Goal: Task Accomplishment & Management: Complete application form

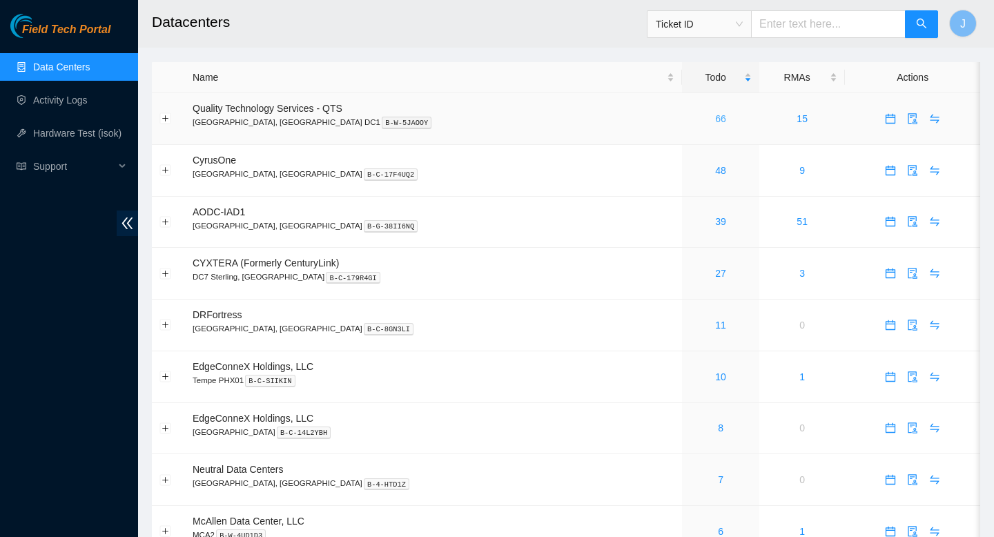
click at [715, 121] on link "66" at bounding box center [720, 118] width 11 height 11
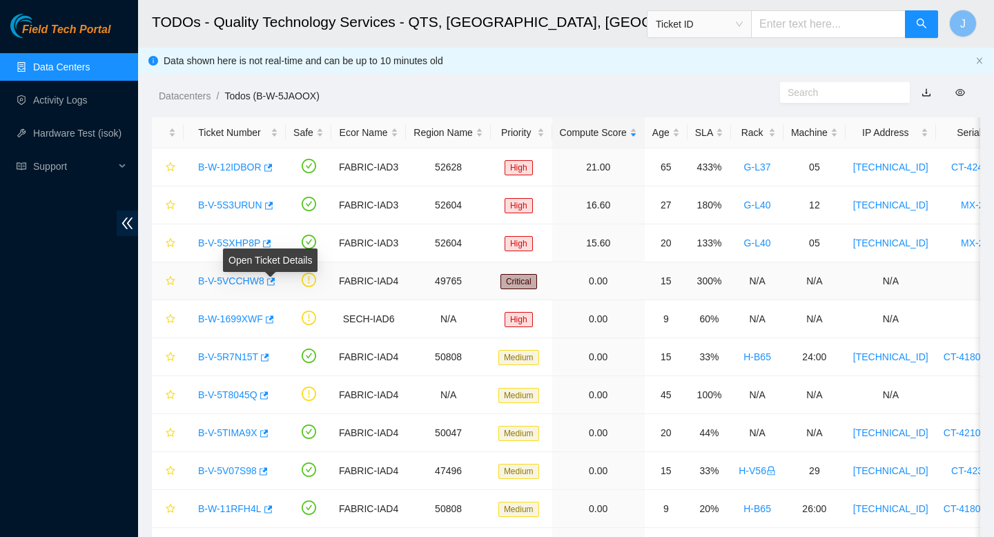
click at [275, 277] on body "Field Tech Portal Data Centers Activity Logs Hardware Test (isok) Support TODOs…" at bounding box center [497, 268] width 994 height 537
click at [275, 282] on icon "button" at bounding box center [270, 282] width 10 height 10
click at [58, 63] on link "Data Centers" at bounding box center [61, 66] width 57 height 11
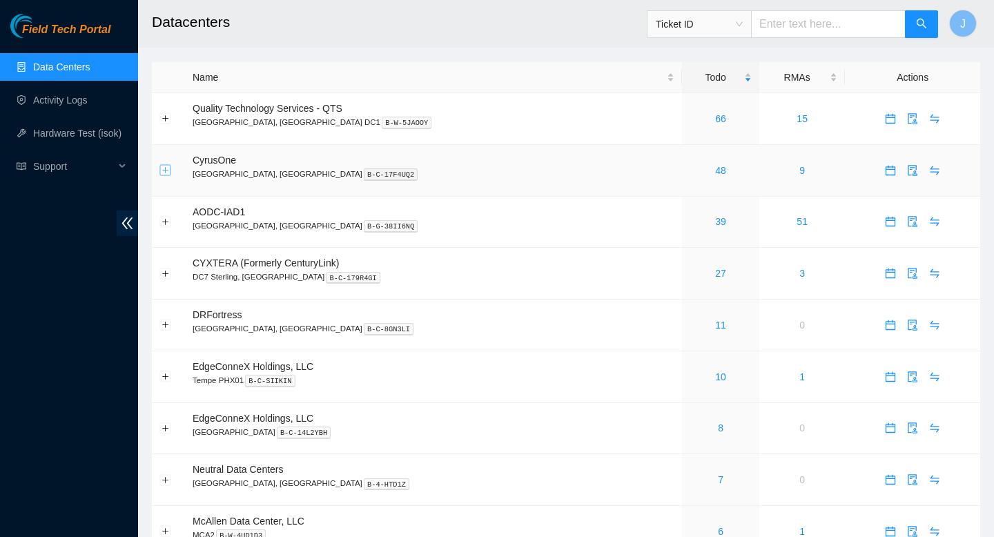
click at [163, 171] on button "Expand row" at bounding box center [165, 170] width 11 height 11
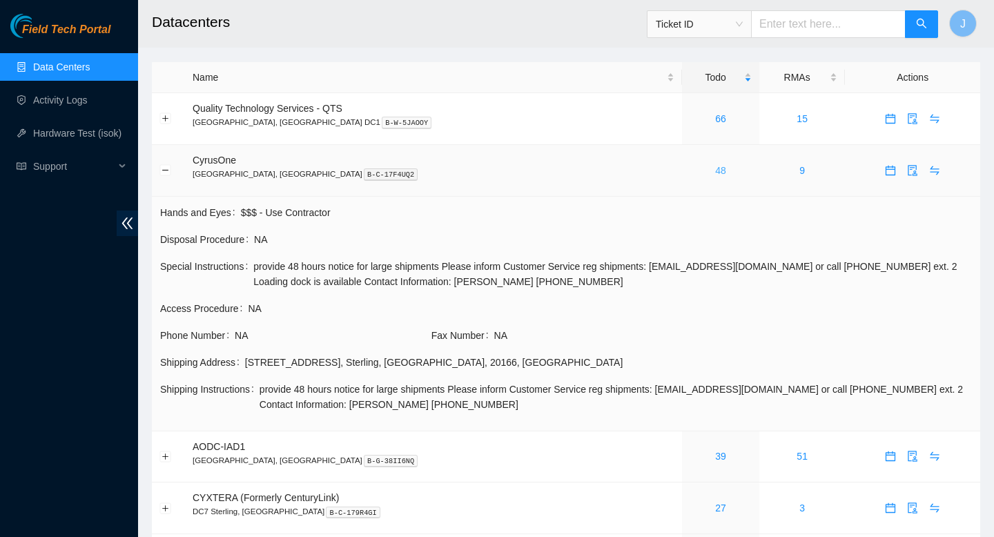
click at [715, 170] on link "48" at bounding box center [720, 170] width 11 height 11
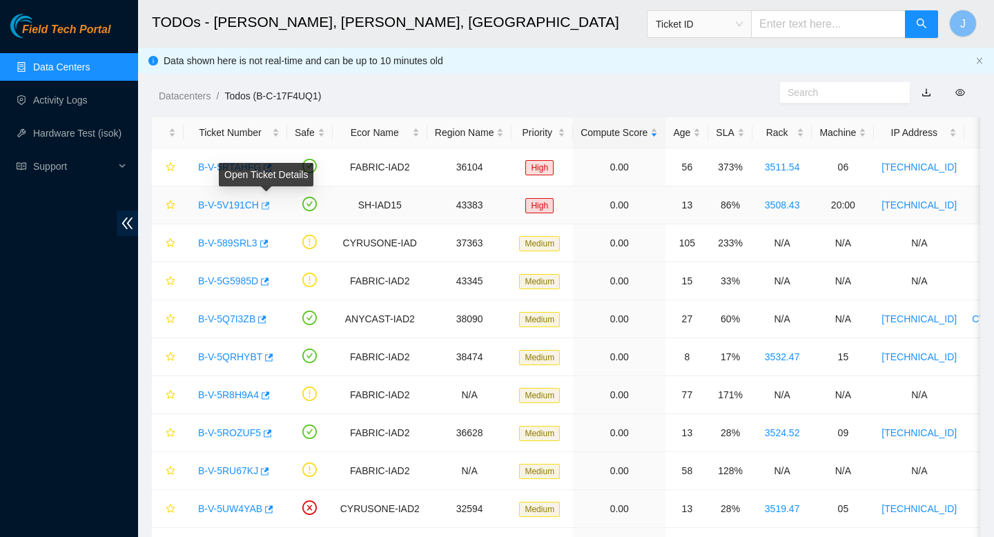
click at [269, 207] on icon "button" at bounding box center [265, 206] width 10 height 10
click at [82, 68] on link "Data Centers" at bounding box center [61, 66] width 57 height 11
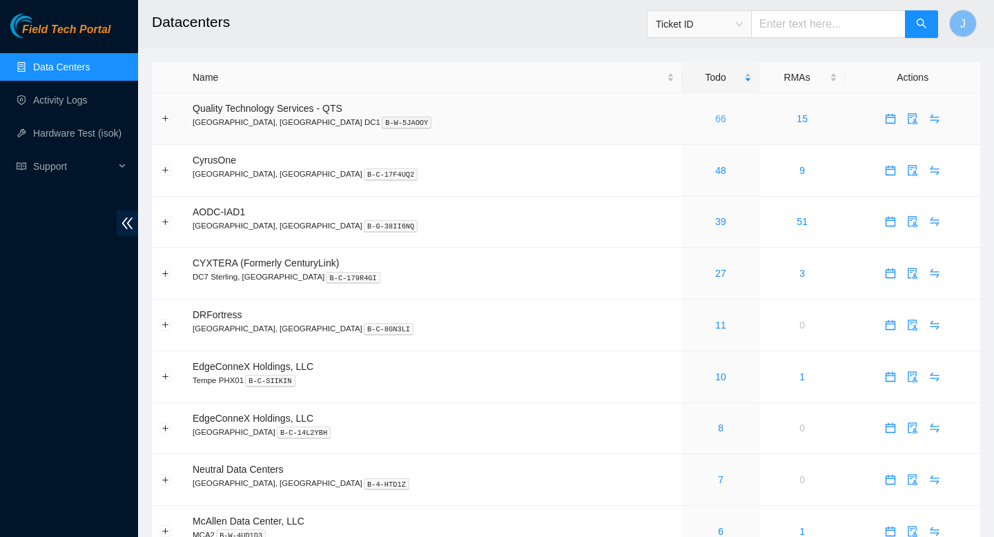
click at [715, 117] on link "66" at bounding box center [720, 118] width 11 height 11
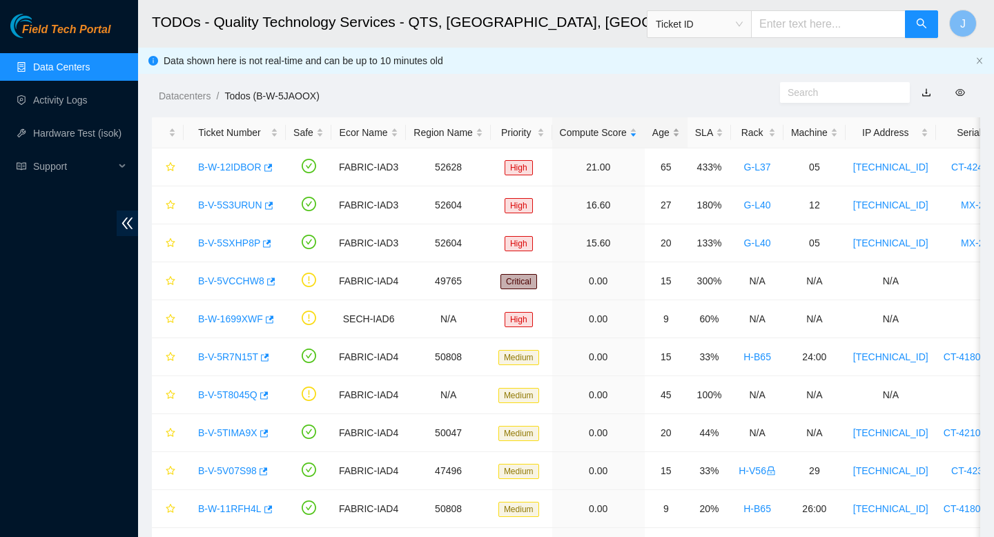
click at [680, 132] on div "Age" at bounding box center [666, 132] width 28 height 15
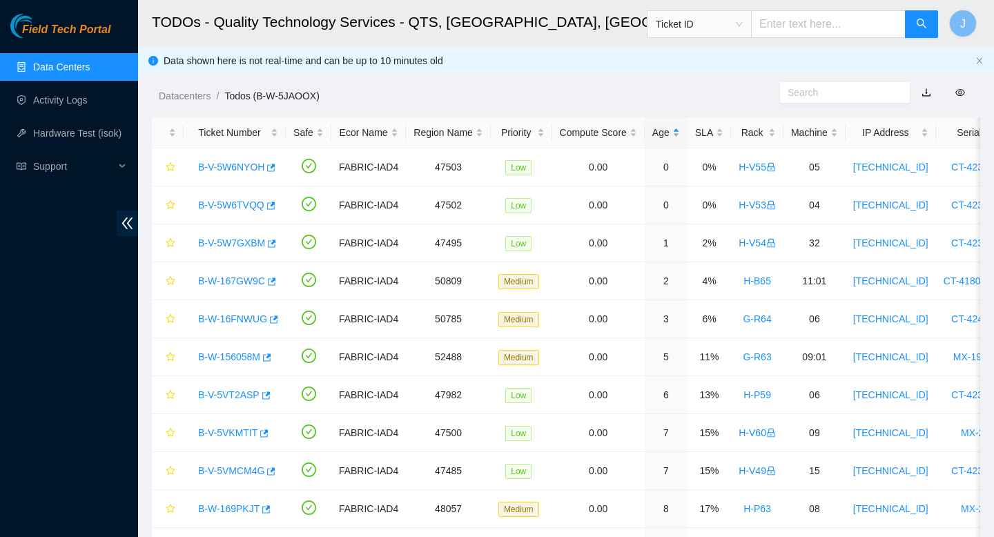
click at [680, 132] on div "Age" at bounding box center [666, 132] width 28 height 15
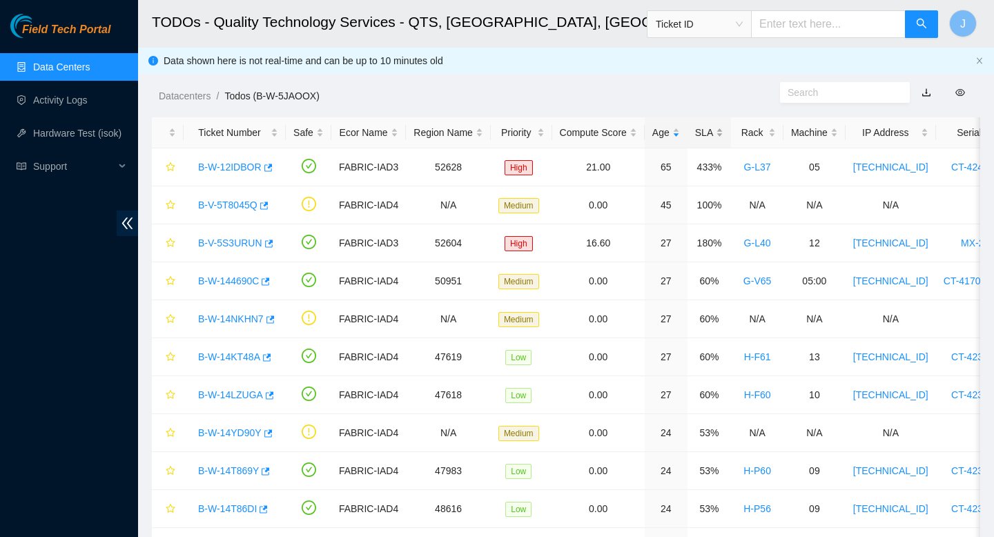
click at [723, 131] on div "SLA" at bounding box center [709, 132] width 28 height 15
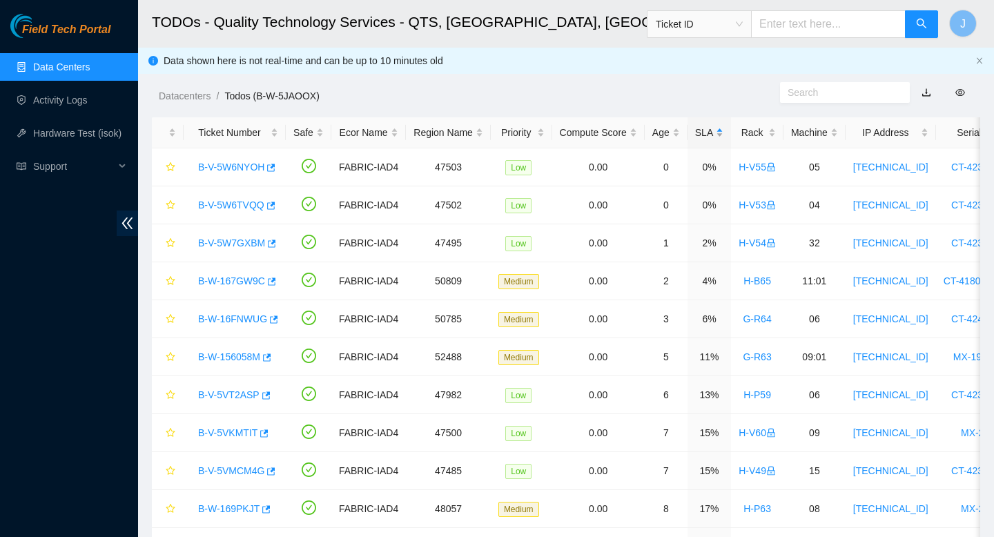
click at [723, 131] on div "SLA" at bounding box center [709, 132] width 28 height 15
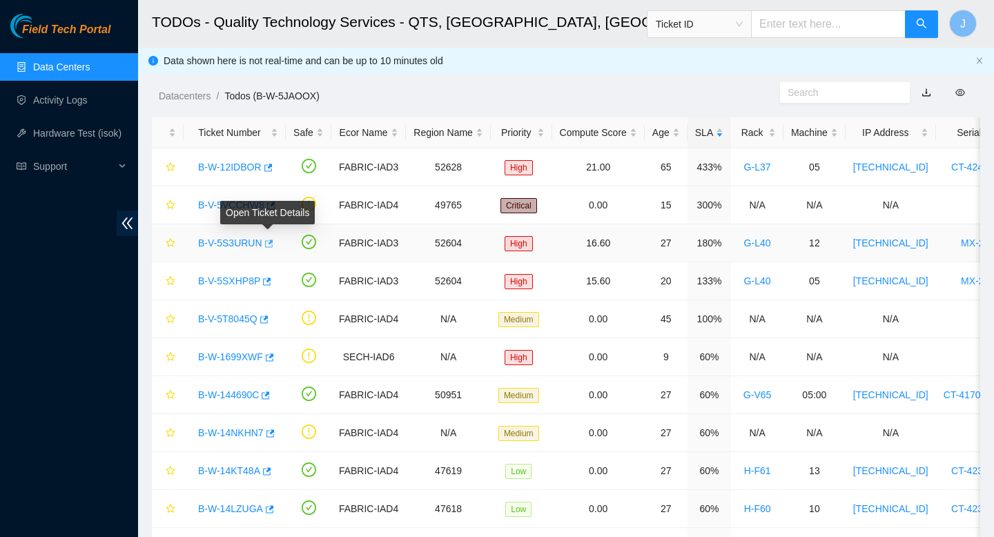
click at [271, 245] on icon "button" at bounding box center [268, 244] width 10 height 10
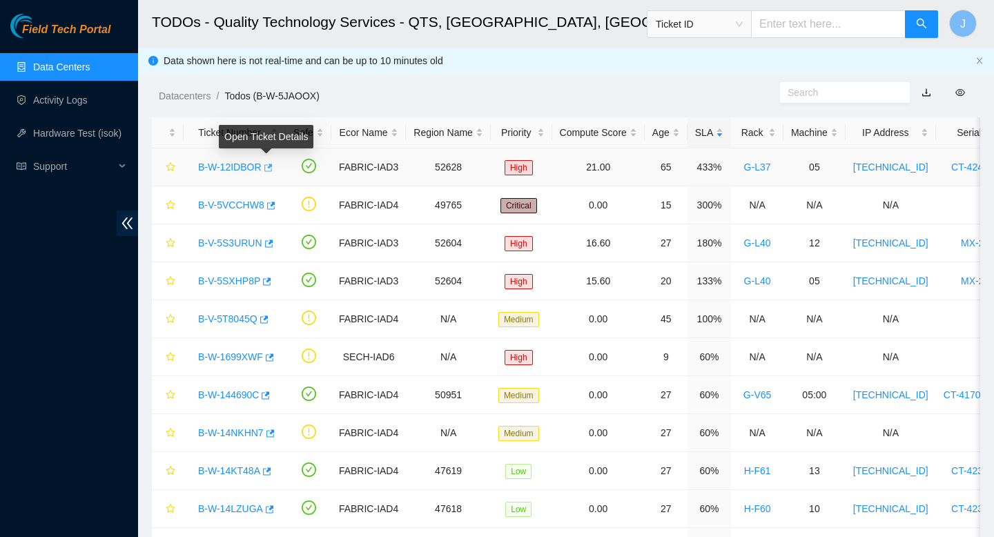
click at [271, 165] on icon "button" at bounding box center [268, 168] width 8 height 8
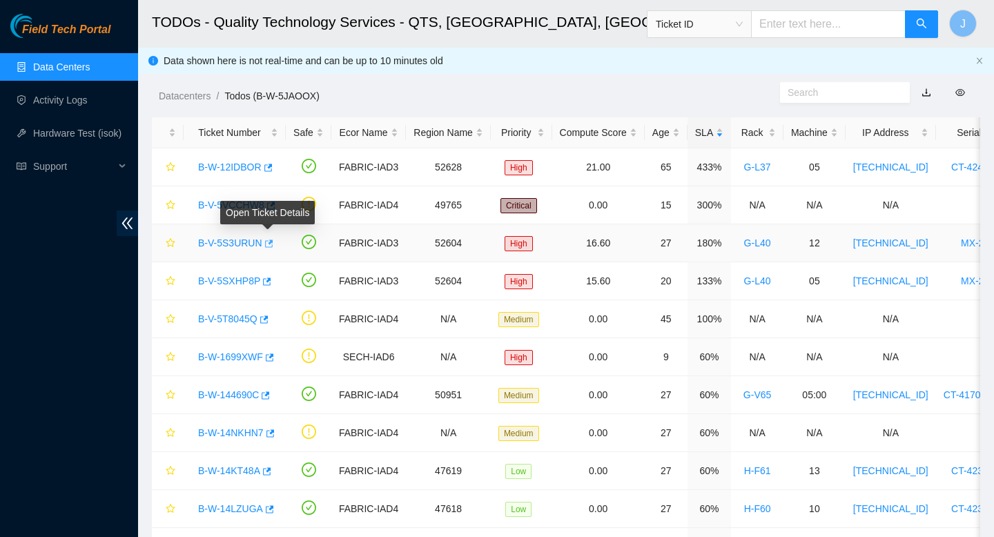
click at [273, 246] on icon "button" at bounding box center [269, 244] width 8 height 8
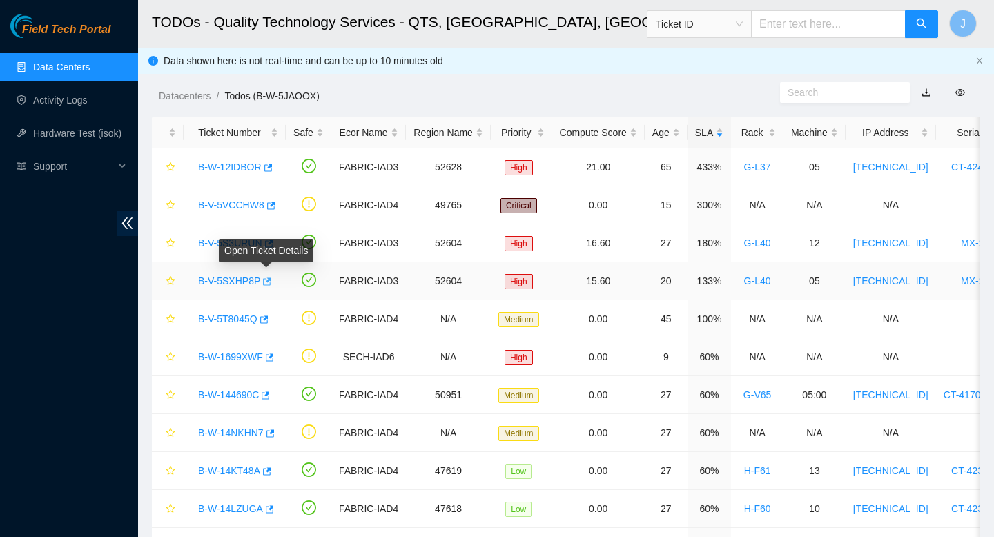
click at [271, 279] on icon "button" at bounding box center [267, 281] width 8 height 8
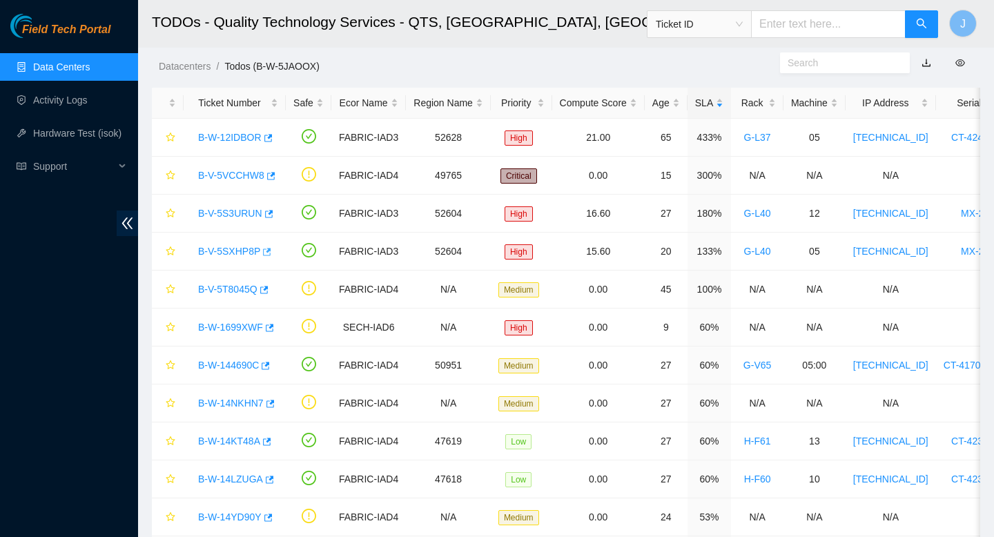
scroll to position [29, 0]
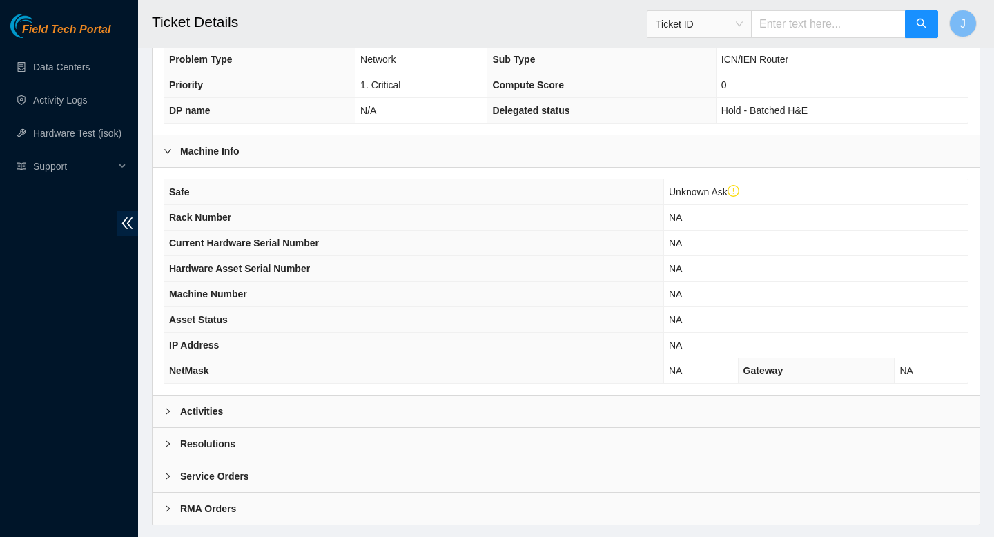
scroll to position [426, 0]
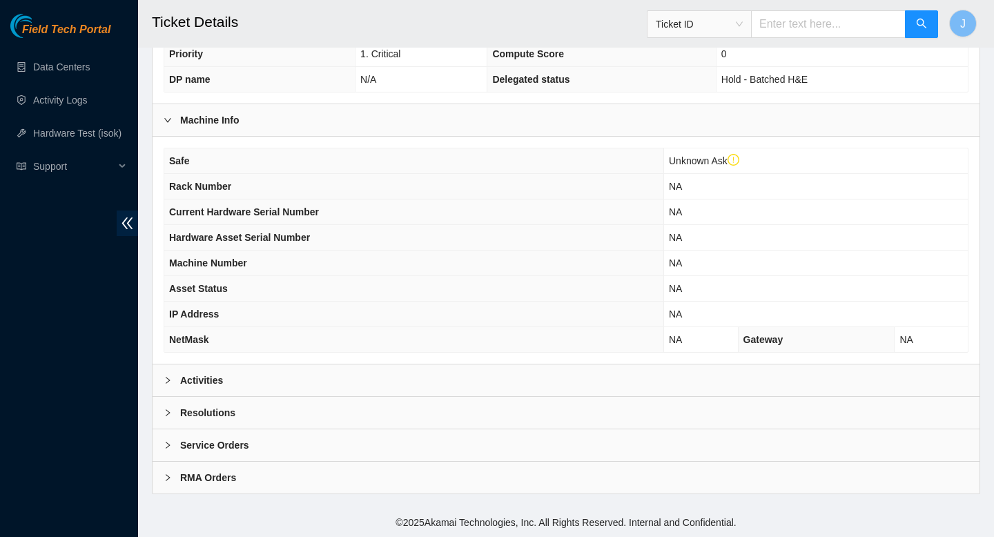
click at [351, 376] on div "Activities" at bounding box center [566, 380] width 827 height 32
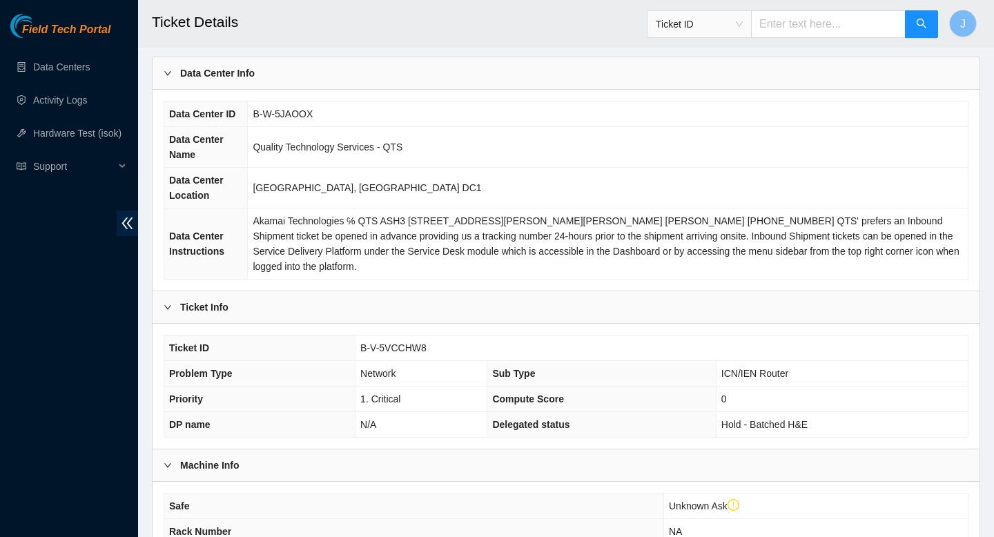
scroll to position [78, 0]
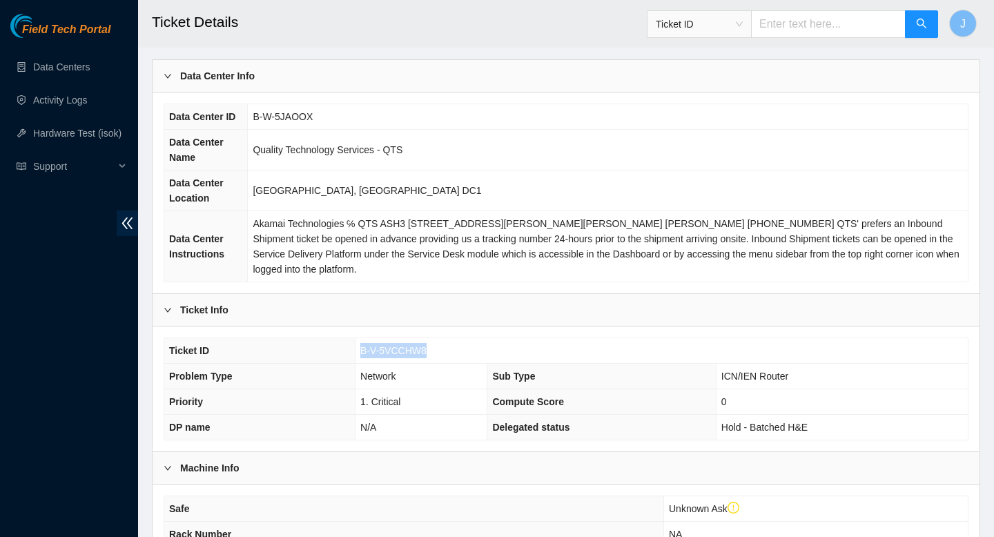
drag, startPoint x: 436, startPoint y: 347, endPoint x: 342, endPoint y: 346, distance: 93.9
click at [342, 346] on tr "Ticket ID B-V-5VCCHW8" at bounding box center [565, 351] width 803 height 26
copy tr "B-V-5VCCHW8"
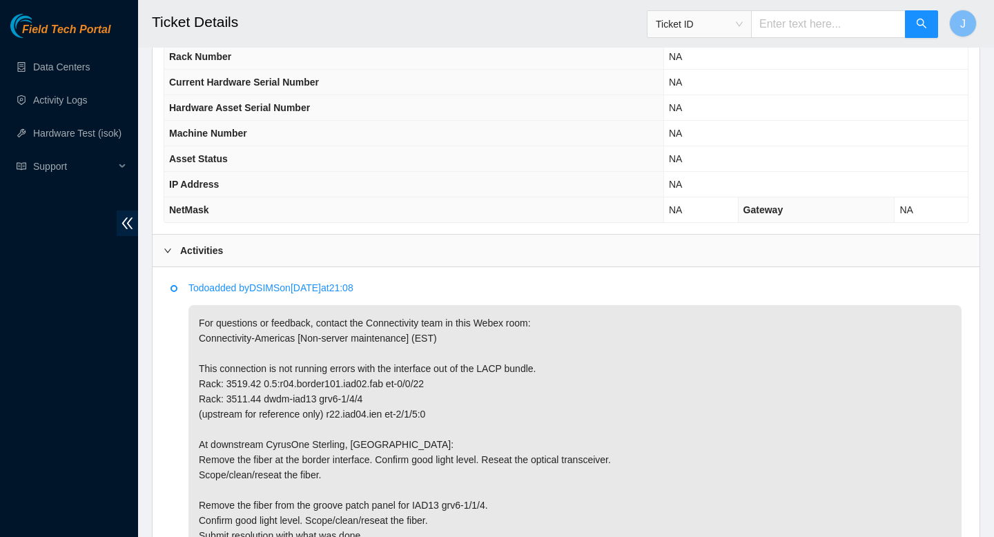
scroll to position [556, 0]
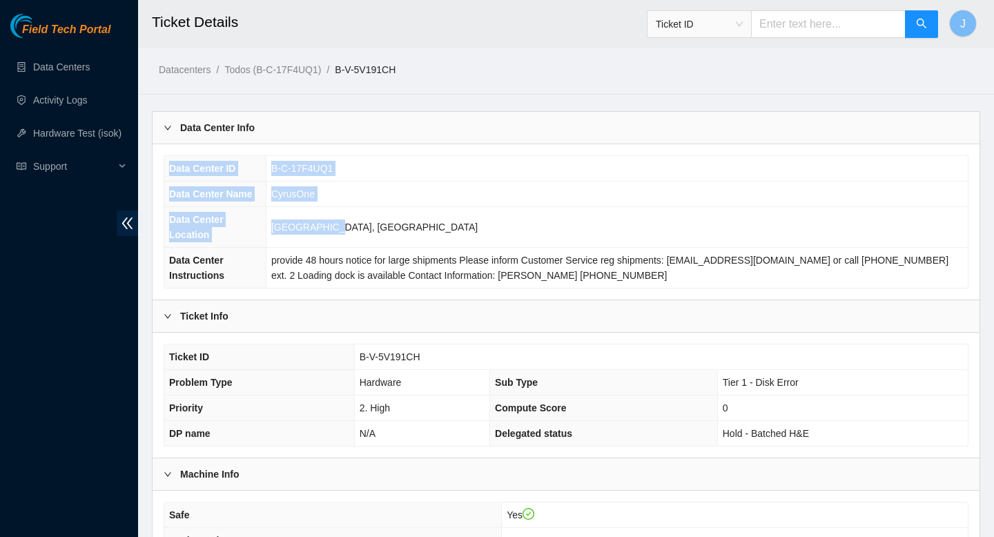
drag, startPoint x: 331, startPoint y: 228, endPoint x: 166, endPoint y: 170, distance: 174.6
click at [166, 170] on tbody "Data Center ID B-C-17F4UQ1 Data Center Name CyrusOne Data Center Location Sterl…" at bounding box center [565, 222] width 803 height 132
copy tbody "Data Center ID B-C-17F4UQ1 Data Center Name CyrusOne Data Center Location Sterl…"
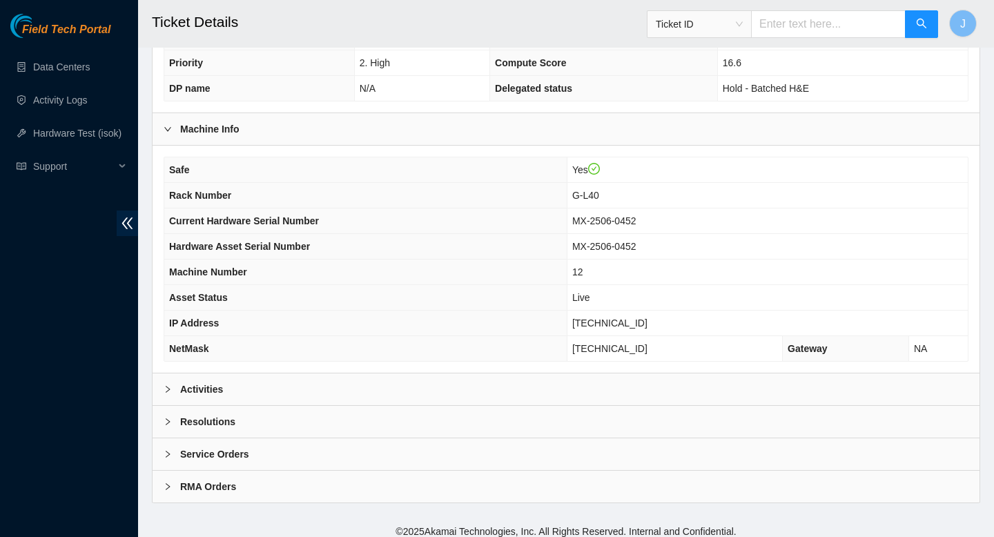
scroll to position [394, 0]
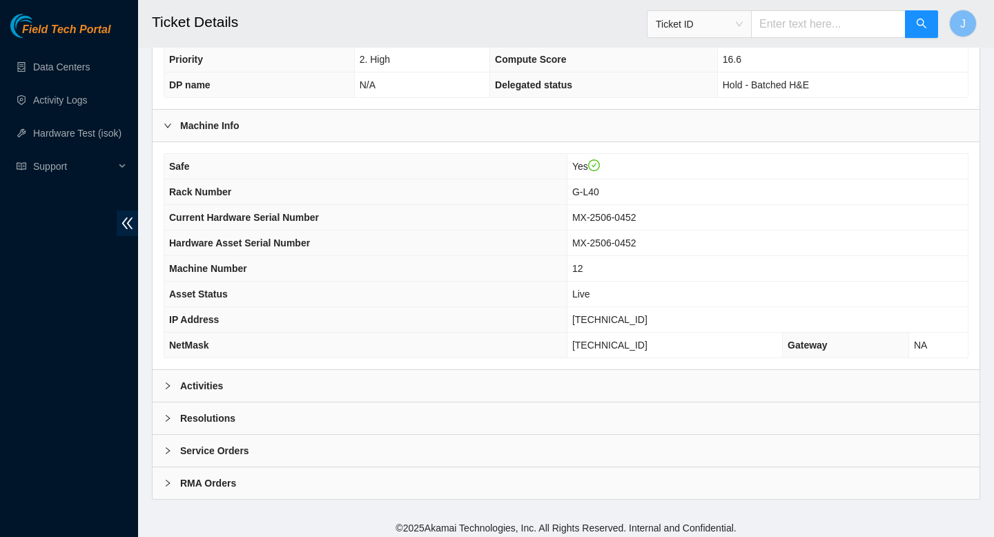
click at [488, 387] on div "Activities" at bounding box center [566, 386] width 827 height 32
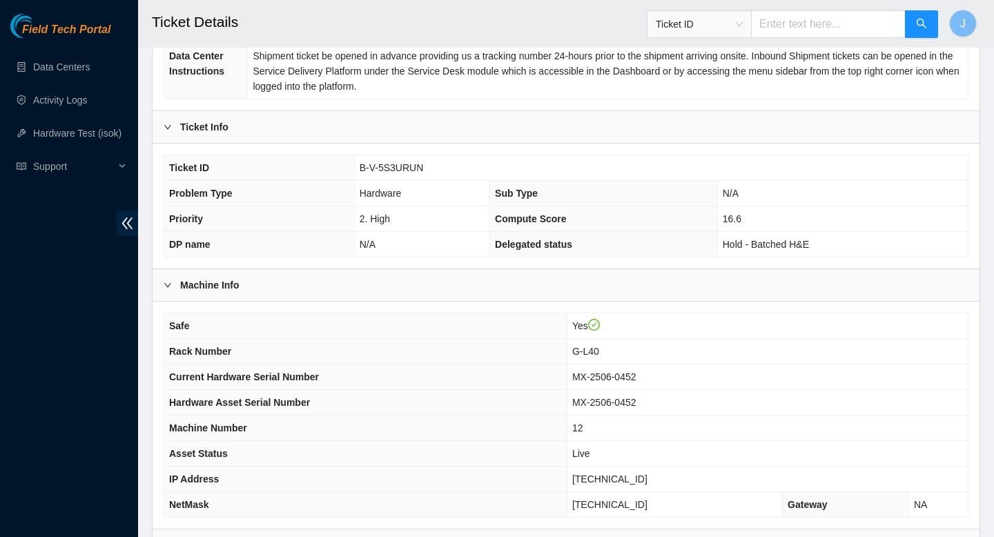
scroll to position [193, 0]
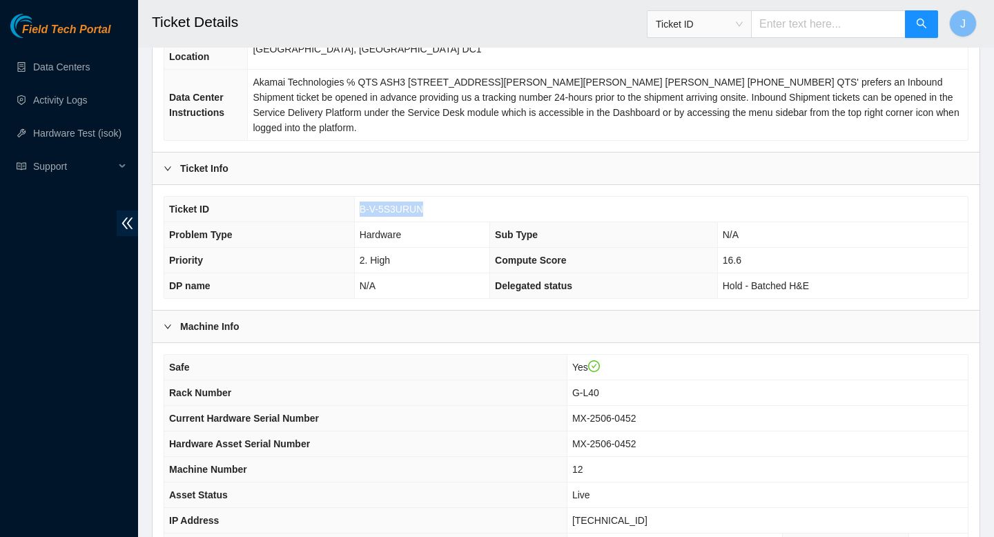
drag, startPoint x: 427, startPoint y: 209, endPoint x: 355, endPoint y: 202, distance: 72.1
click at [355, 202] on td "B-V-5S3URUN" at bounding box center [661, 210] width 614 height 26
copy span "B-V-5S3URUN"
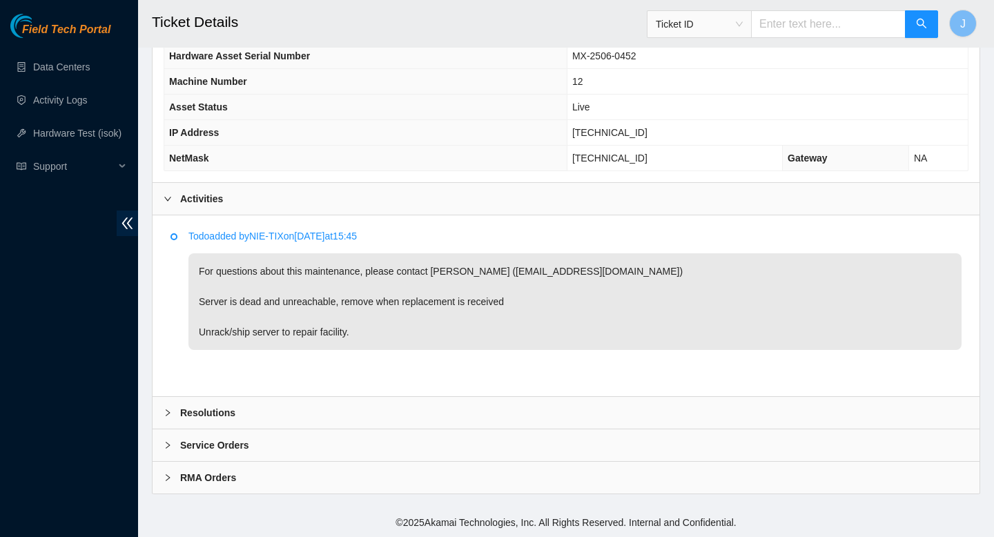
click at [259, 483] on div "RMA Orders" at bounding box center [566, 478] width 827 height 32
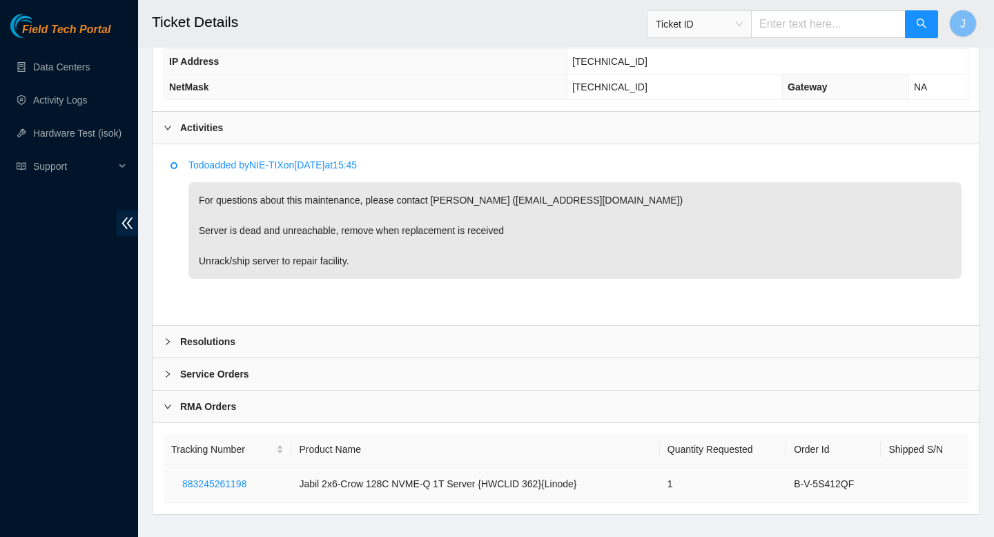
scroll to position [673, 0]
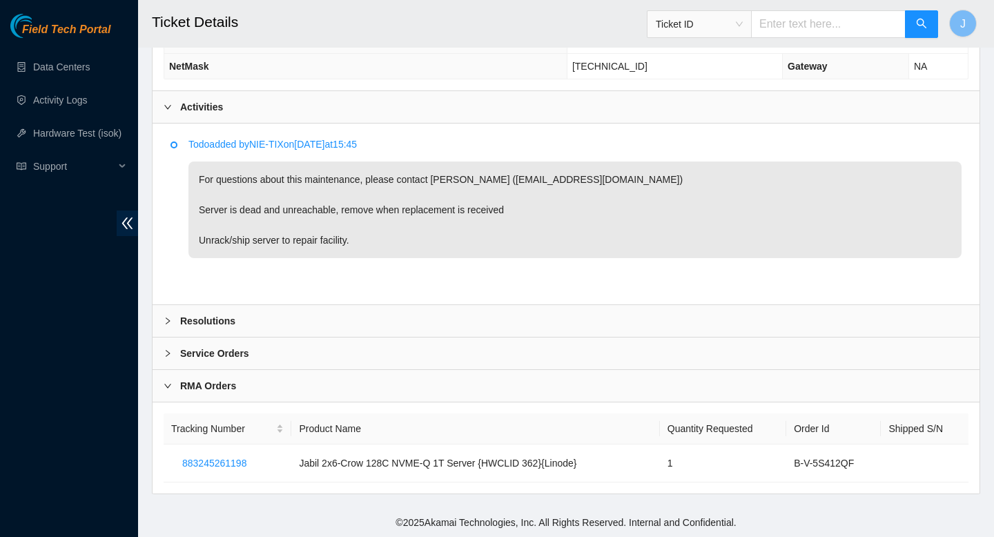
click at [314, 362] on div "Service Orders" at bounding box center [566, 354] width 827 height 32
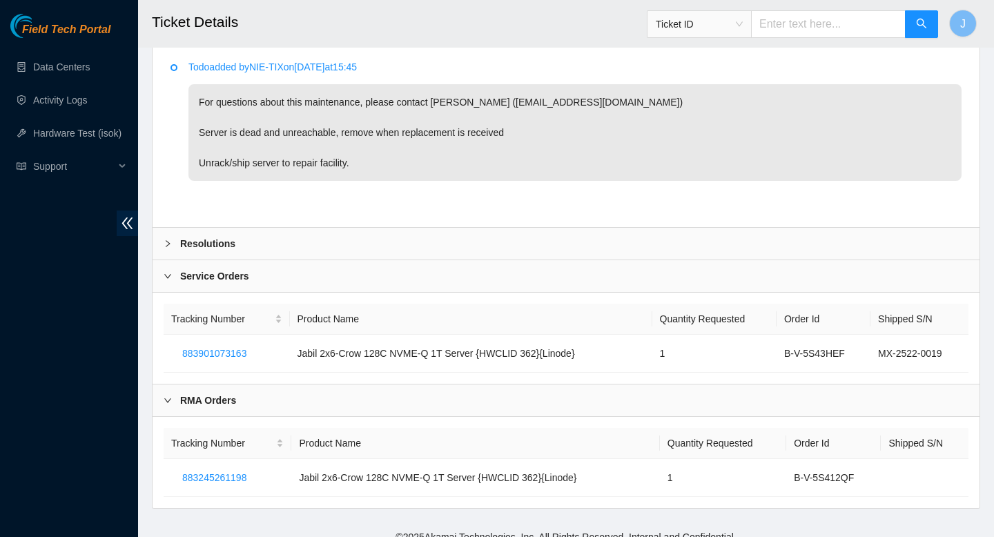
scroll to position [765, 0]
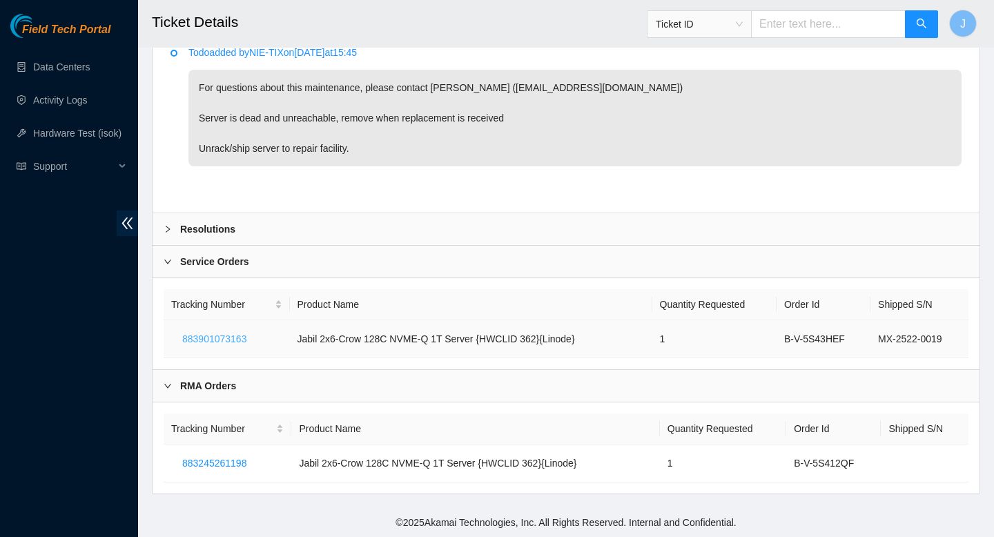
click at [242, 342] on span "883901073163" at bounding box center [214, 338] width 64 height 15
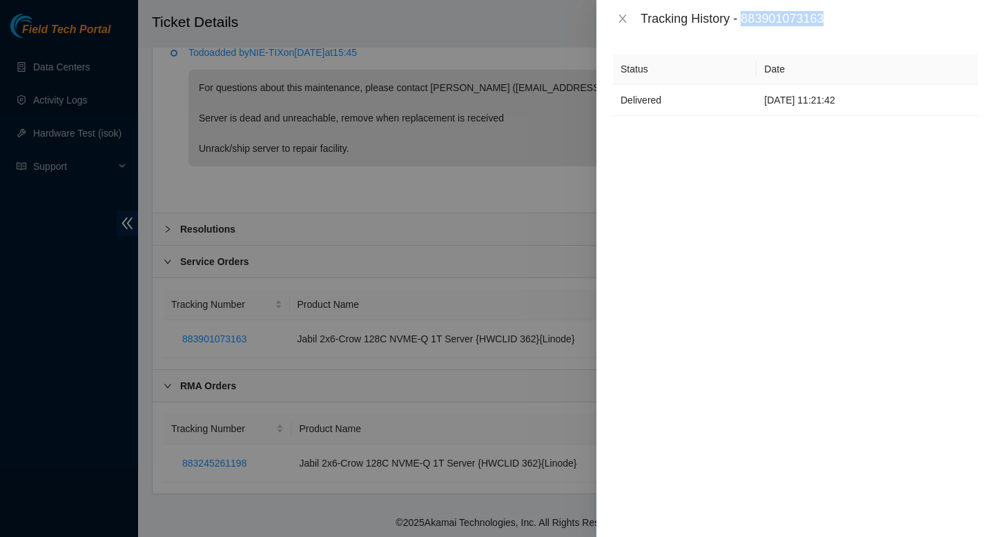
drag, startPoint x: 841, startPoint y: 21, endPoint x: 743, endPoint y: 25, distance: 97.4
click at [743, 25] on div "Tracking History - 883901073163" at bounding box center [809, 18] width 337 height 15
copy div "883901073163"
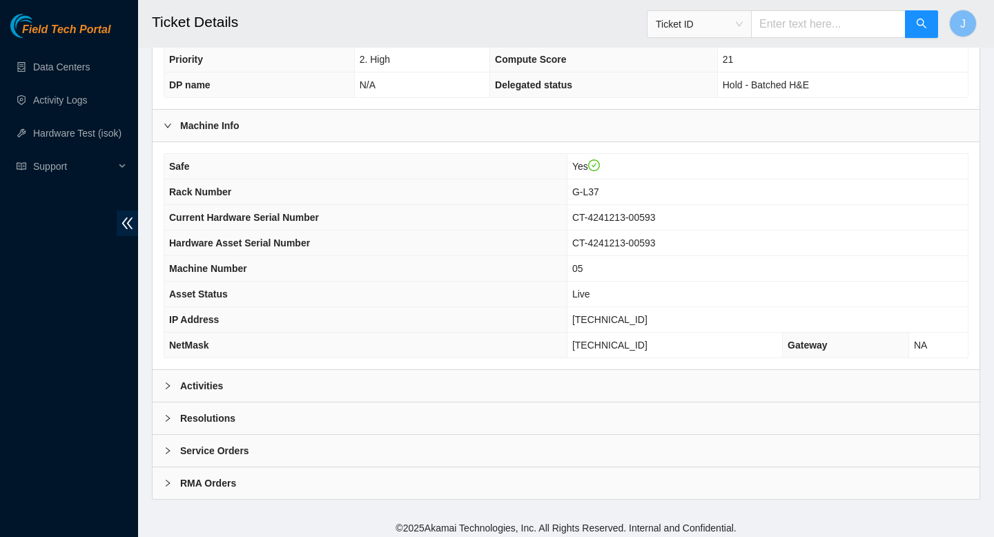
scroll to position [400, 0]
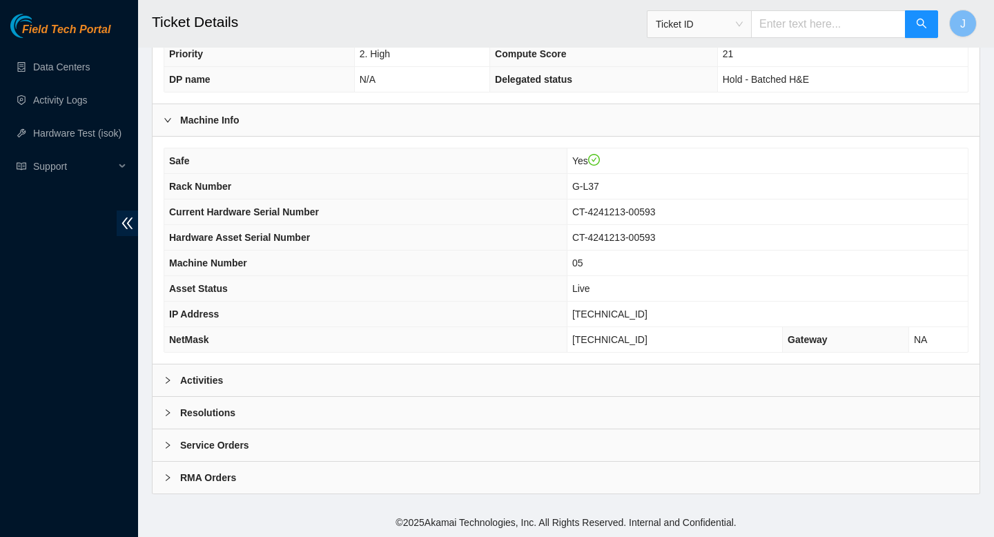
click at [432, 383] on div "Activities" at bounding box center [566, 380] width 827 height 32
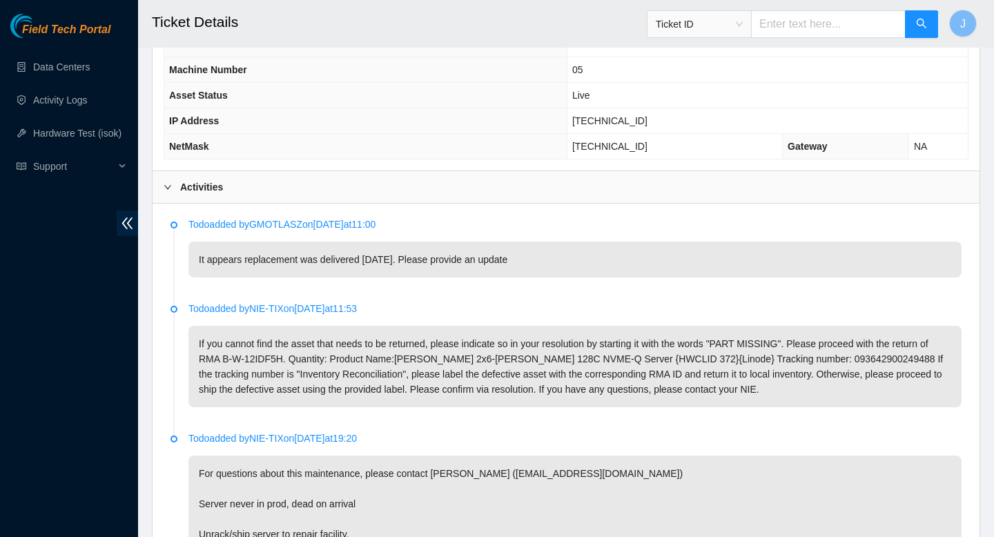
scroll to position [795, 0]
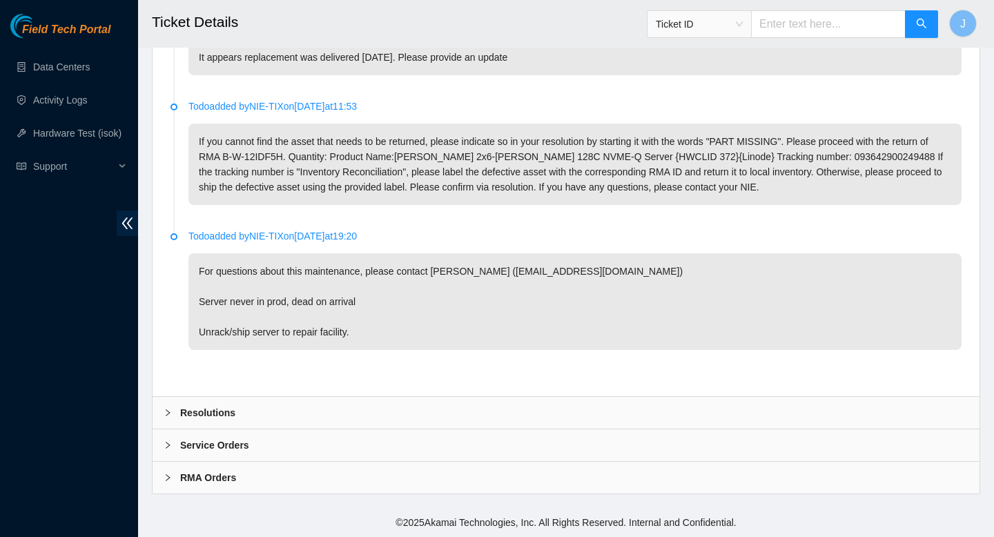
click at [408, 411] on div "Resolutions" at bounding box center [566, 413] width 827 height 32
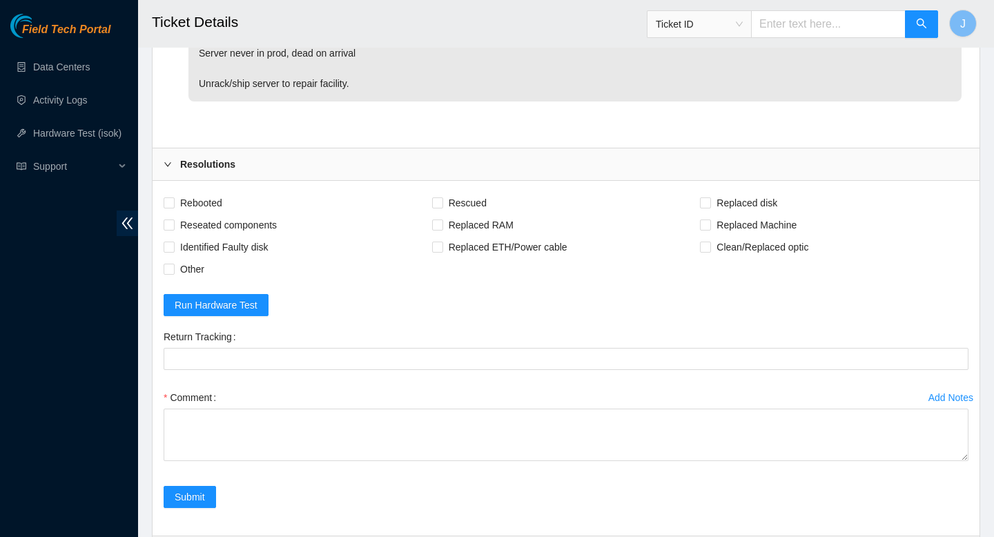
scroll to position [1151, 0]
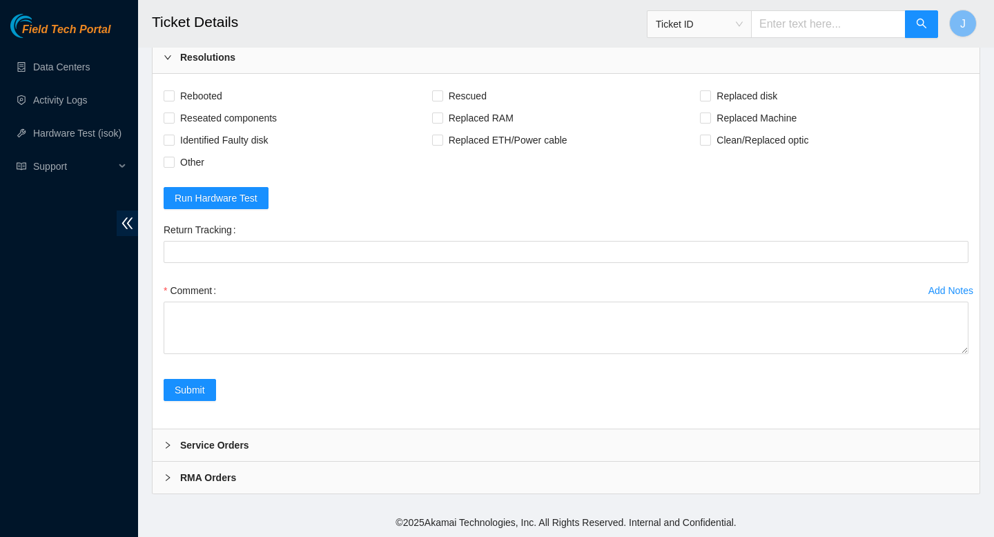
click at [373, 446] on div "Service Orders" at bounding box center [566, 445] width 827 height 32
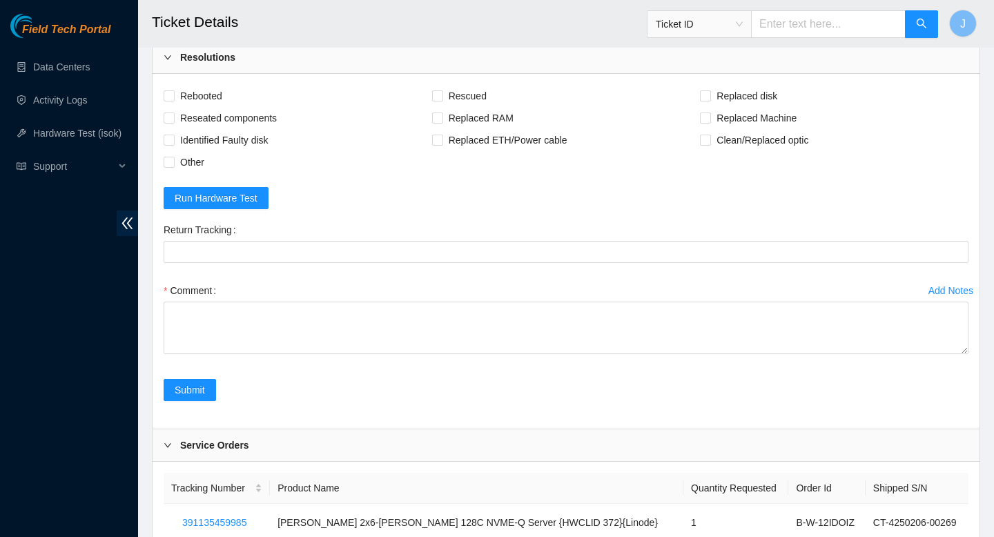
scroll to position [1242, 0]
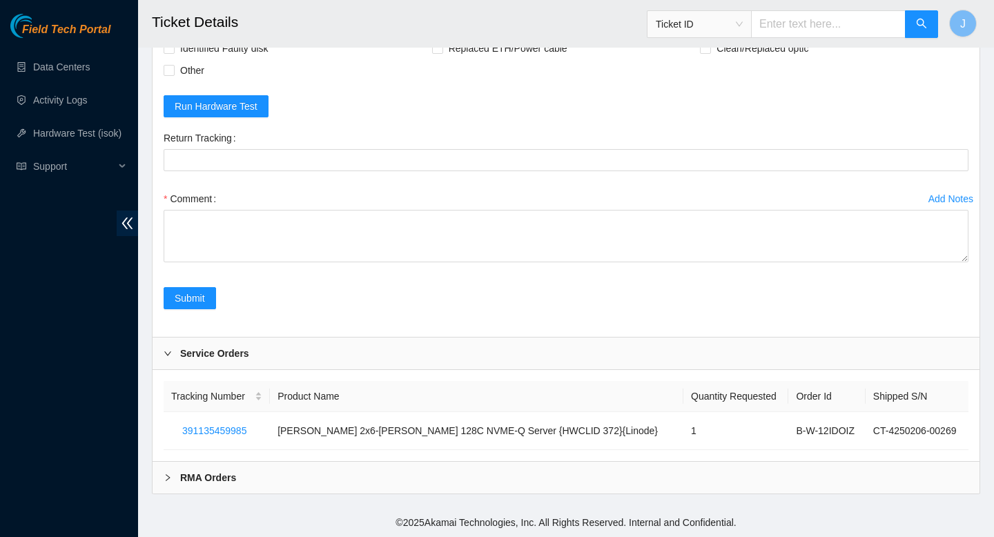
click at [310, 485] on div "RMA Orders" at bounding box center [566, 478] width 827 height 32
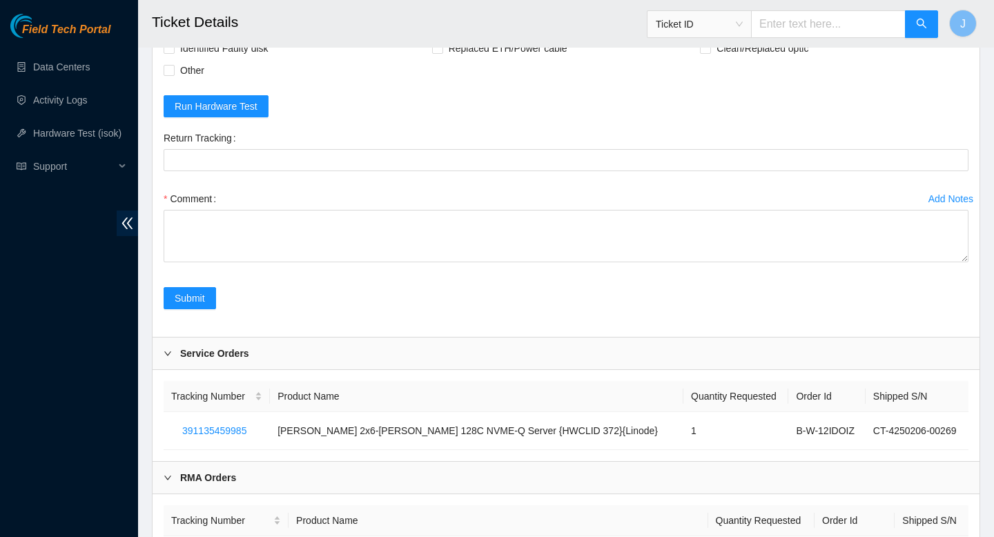
scroll to position [1334, 0]
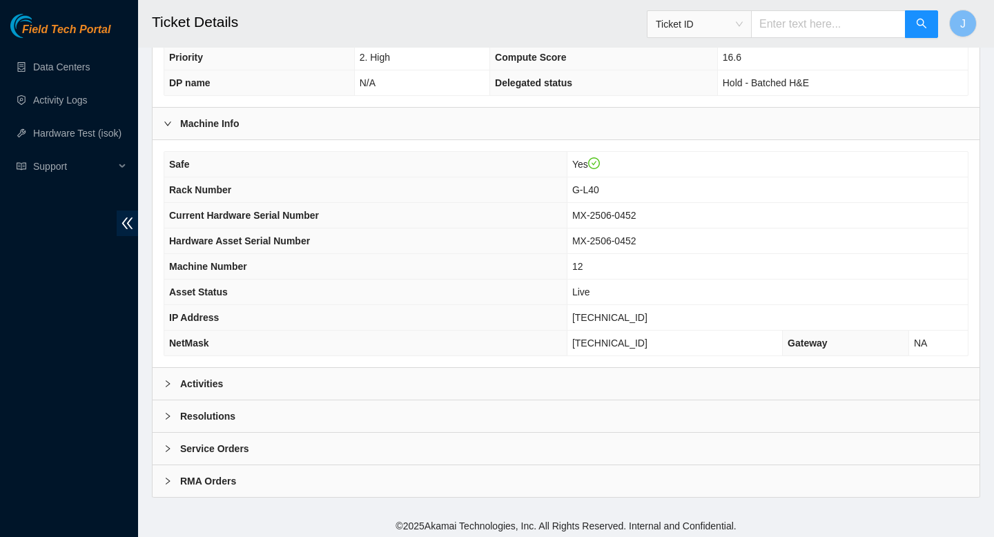
scroll to position [400, 0]
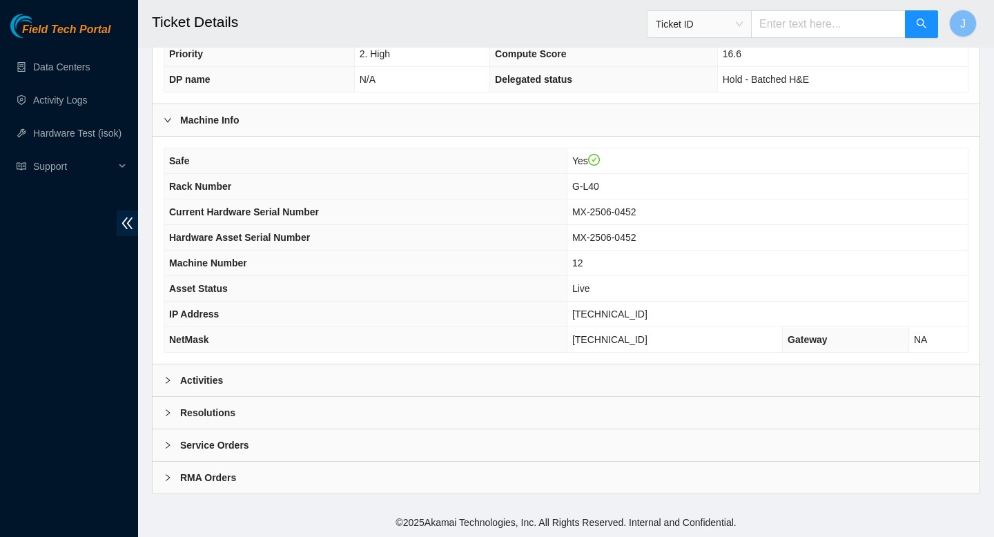
click at [382, 480] on div "RMA Orders" at bounding box center [566, 478] width 827 height 32
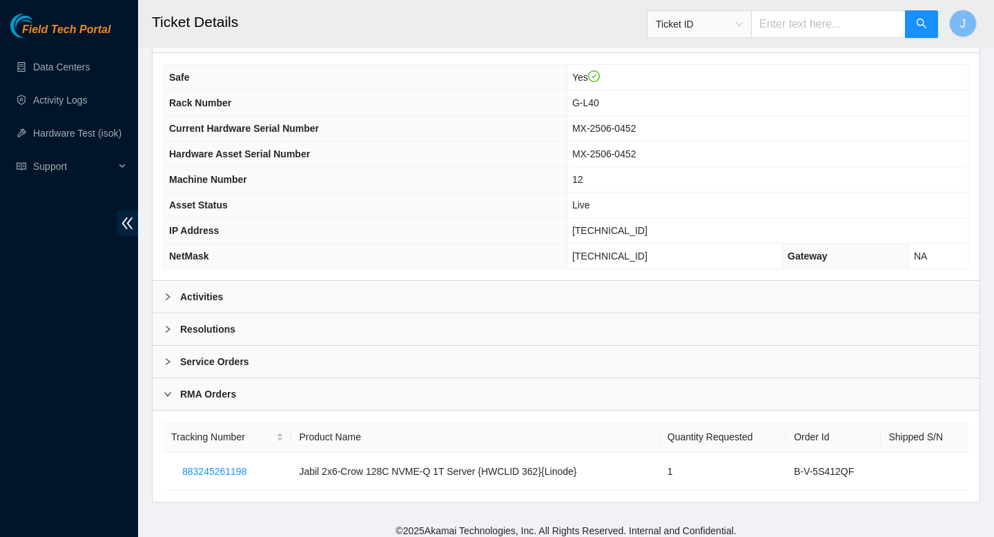
scroll to position [491, 0]
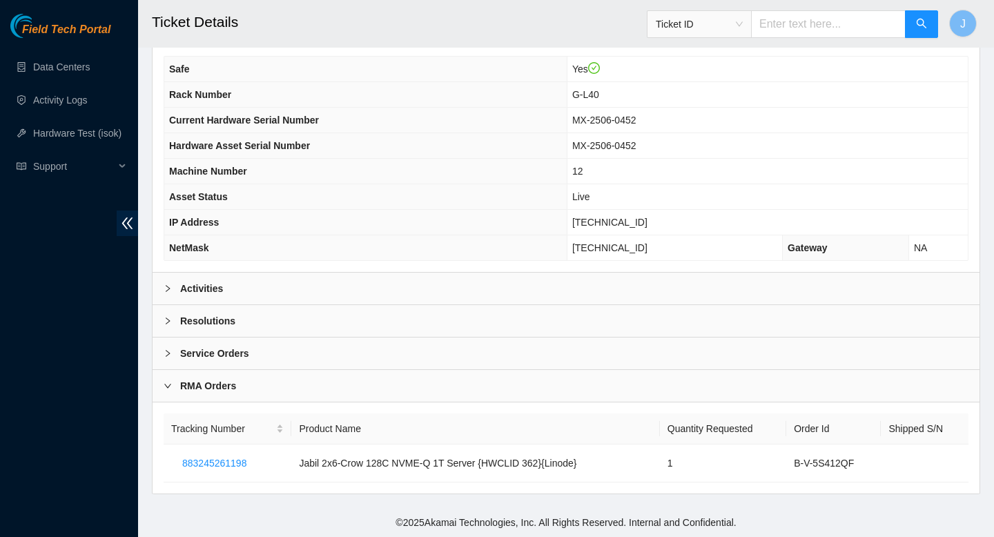
click at [215, 391] on b "RMA Orders" at bounding box center [208, 385] width 56 height 15
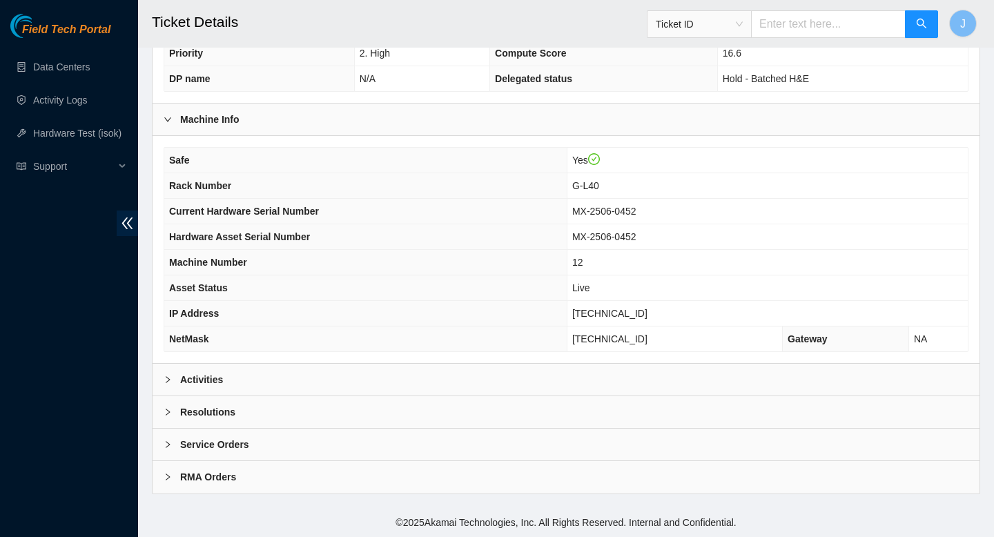
scroll to position [400, 0]
click at [226, 487] on div "RMA Orders" at bounding box center [566, 478] width 827 height 32
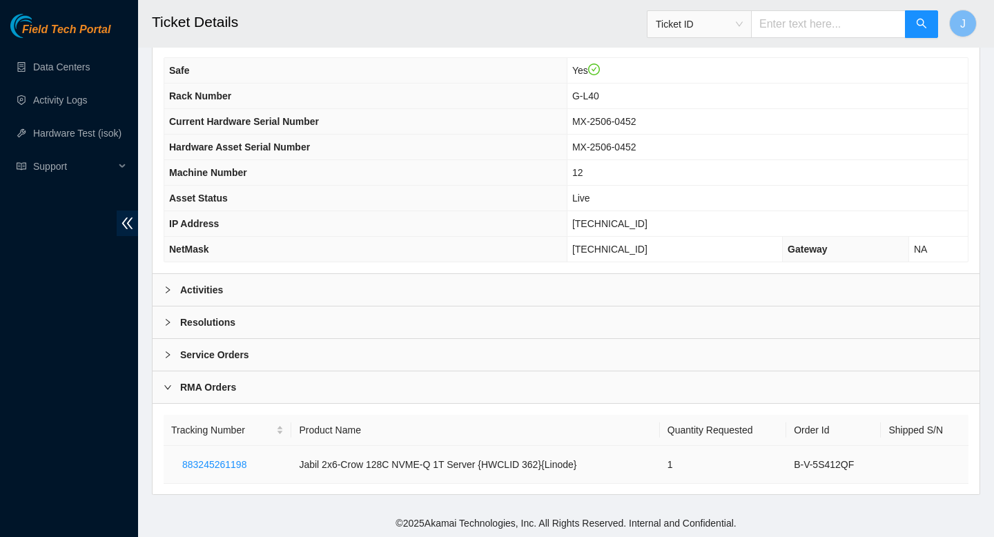
scroll to position [491, 0]
click at [214, 358] on b "Service Orders" at bounding box center [214, 353] width 69 height 15
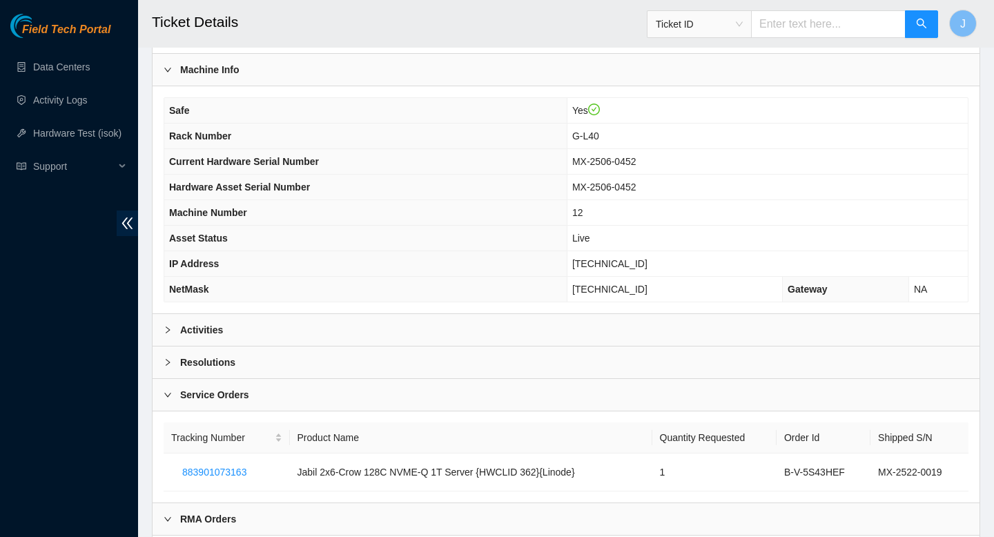
scroll to position [583, 0]
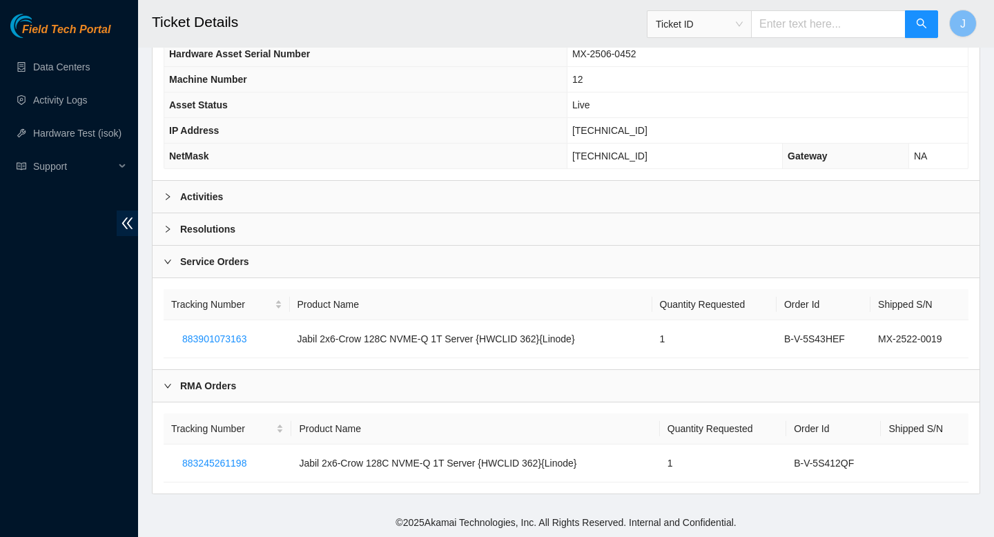
click at [367, 205] on div "Activities" at bounding box center [566, 197] width 827 height 32
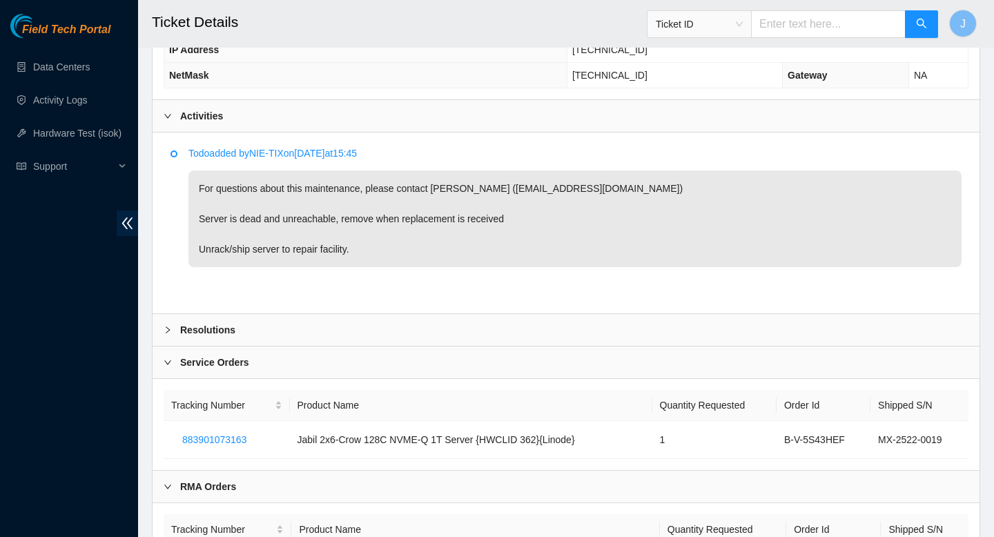
scroll to position [665, 0]
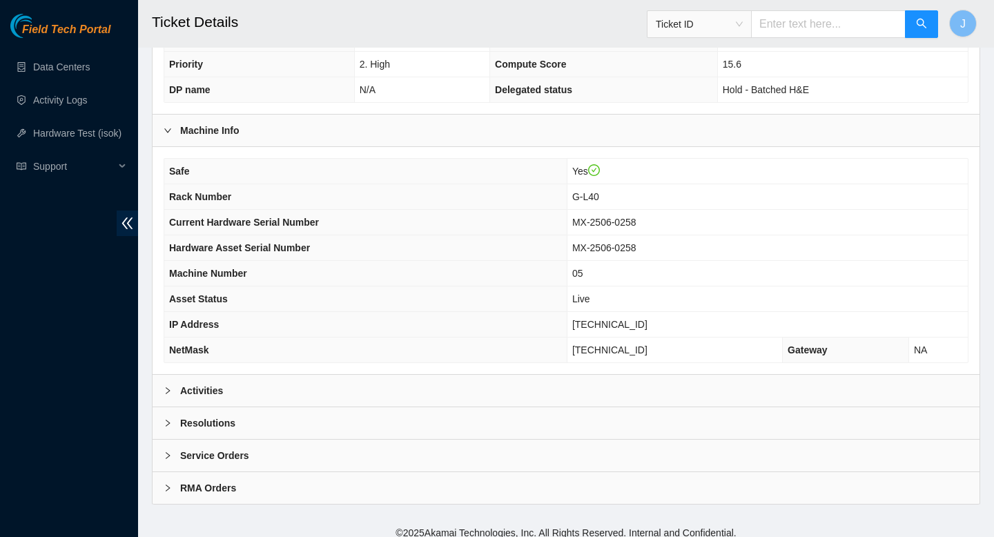
scroll to position [394, 0]
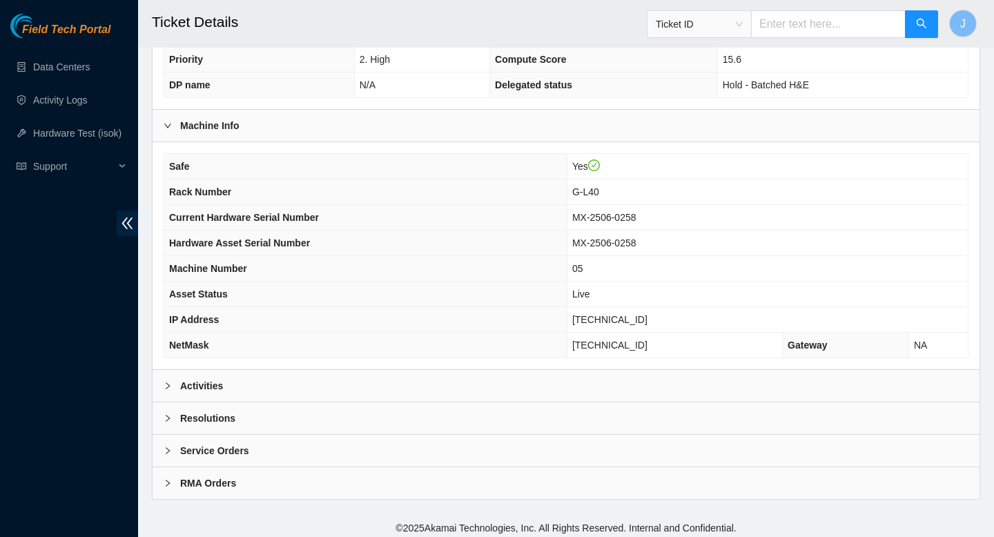
click at [344, 378] on div "Activities" at bounding box center [566, 386] width 827 height 32
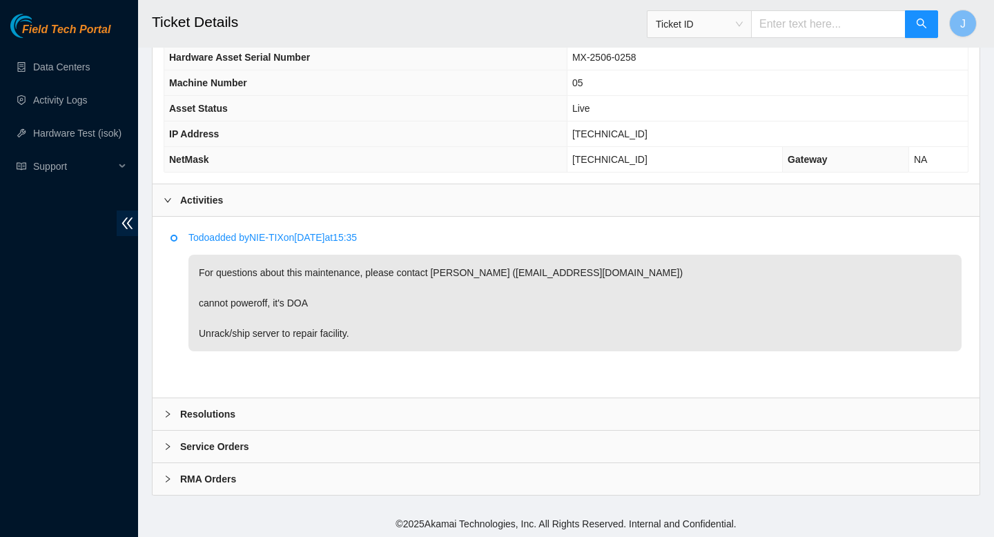
scroll to position [581, 0]
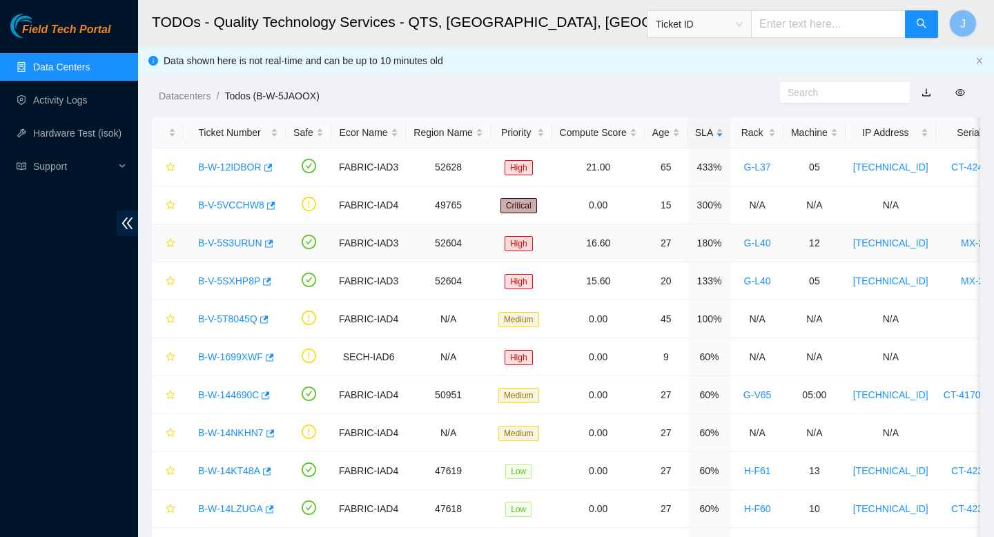
scroll to position [29, 0]
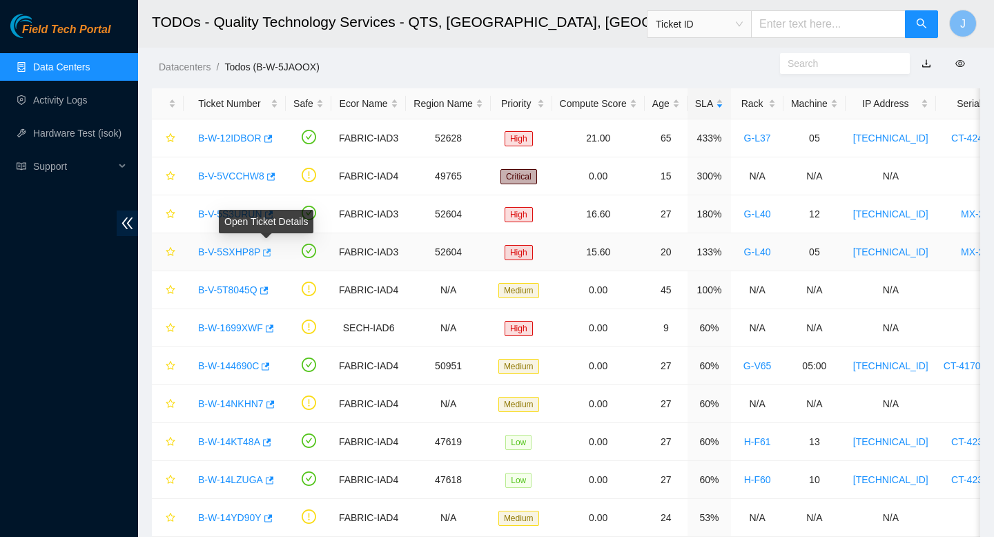
click at [271, 257] on button "button" at bounding box center [265, 253] width 11 height 22
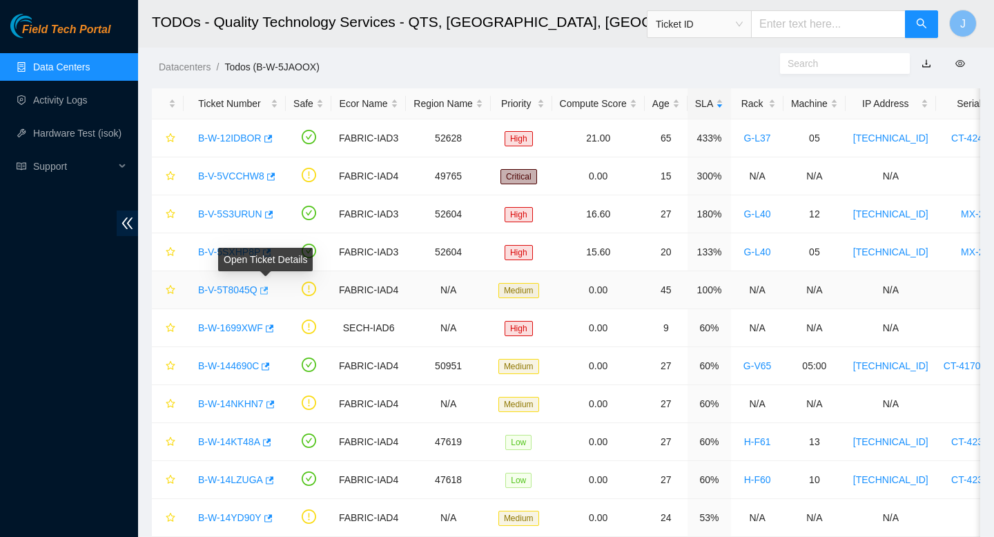
click at [268, 292] on icon "button" at bounding box center [264, 290] width 8 height 8
click at [792, 24] on input "text" at bounding box center [828, 24] width 155 height 28
paste input "B-W-11SWLFX"
type input "B-W-11SWLFX"
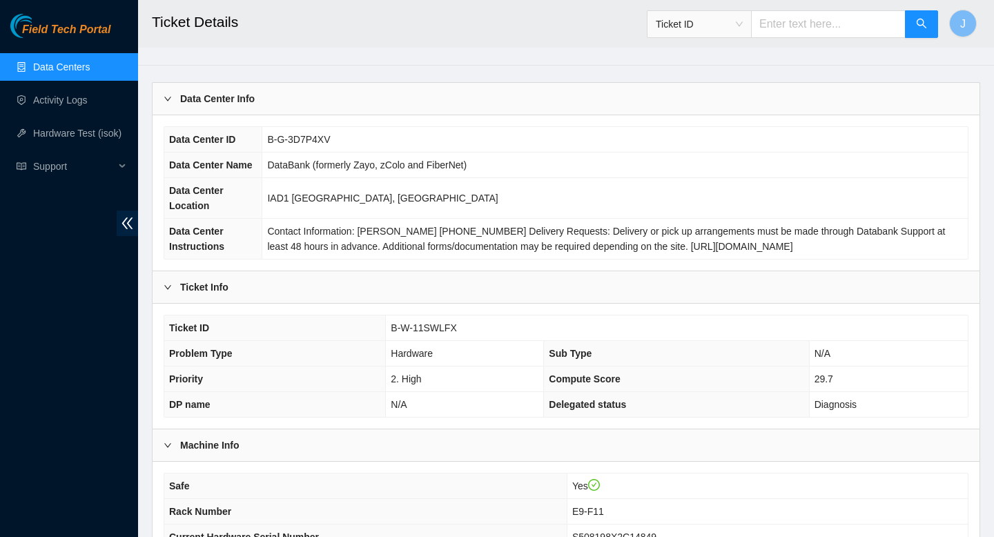
scroll to position [30, 0]
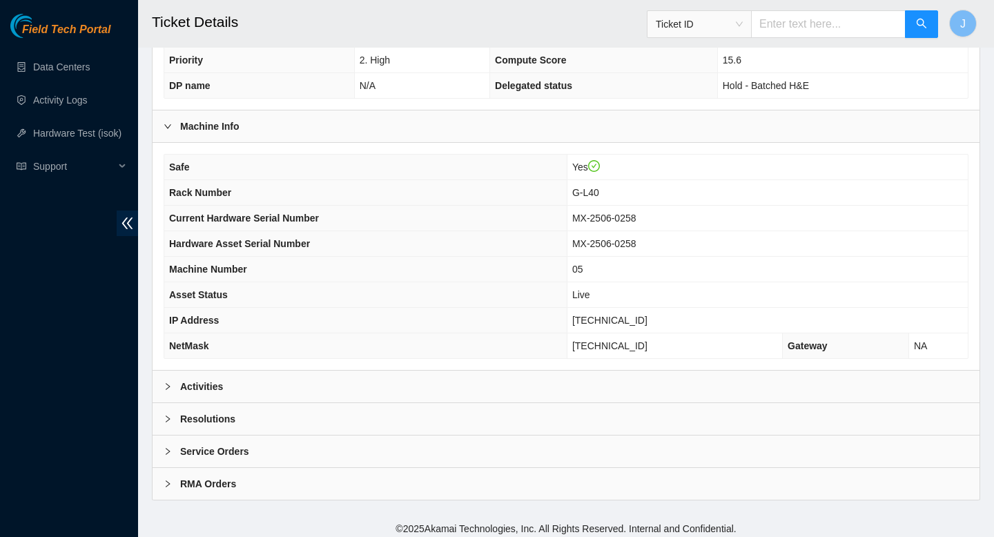
scroll to position [400, 0]
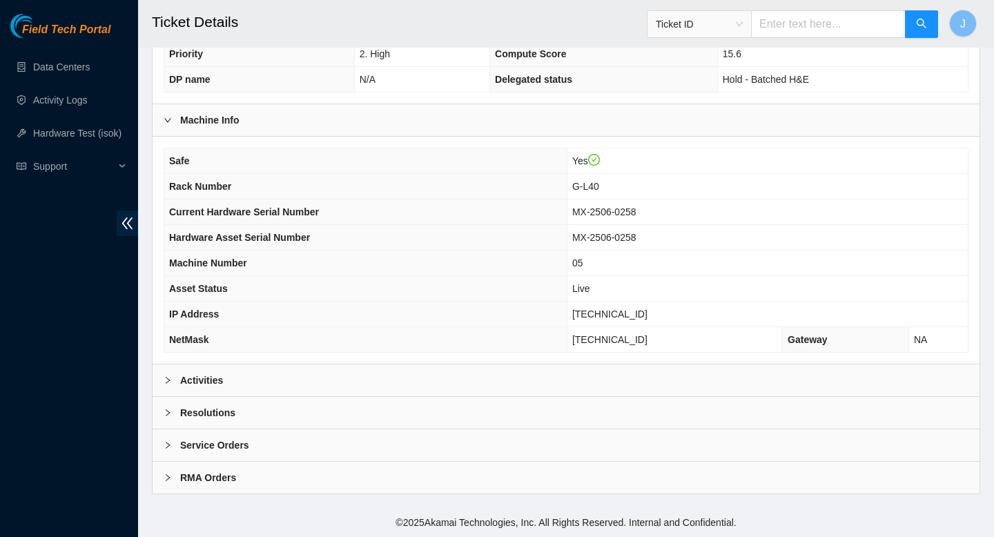
click at [272, 453] on div "Service Orders" at bounding box center [566, 445] width 827 height 32
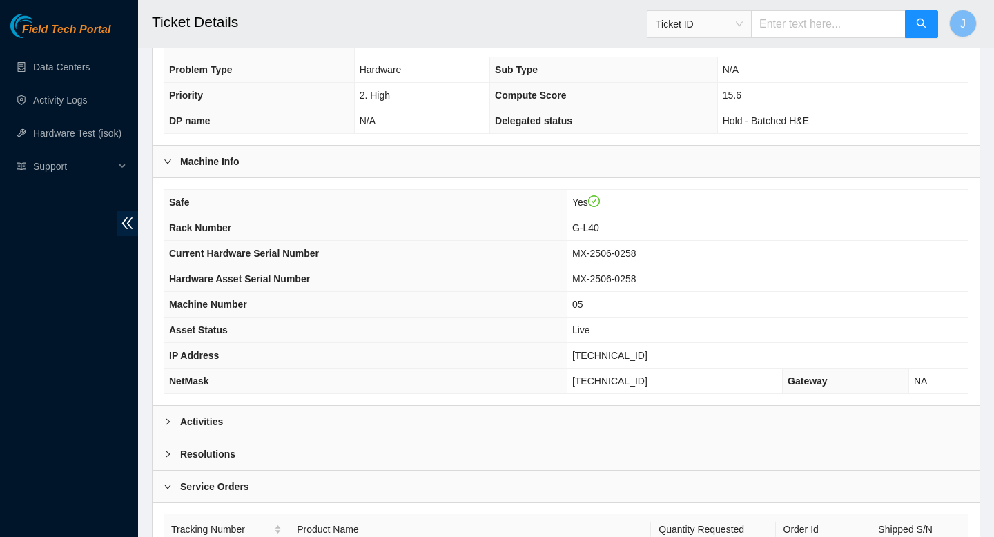
scroll to position [491, 0]
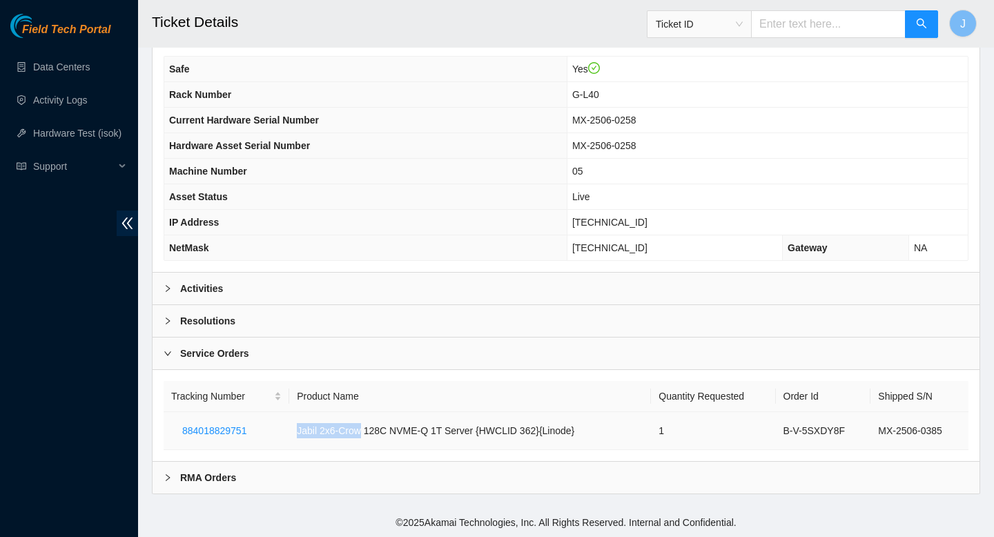
drag, startPoint x: 364, startPoint y: 431, endPoint x: 295, endPoint y: 435, distance: 69.8
click at [295, 435] on td "Jabil 2x6-Crow 128C NVME-Q 1T Server {HWCLID 362}{Linode}" at bounding box center [470, 431] width 362 height 38
copy td "Jabil 2x6-Crow"
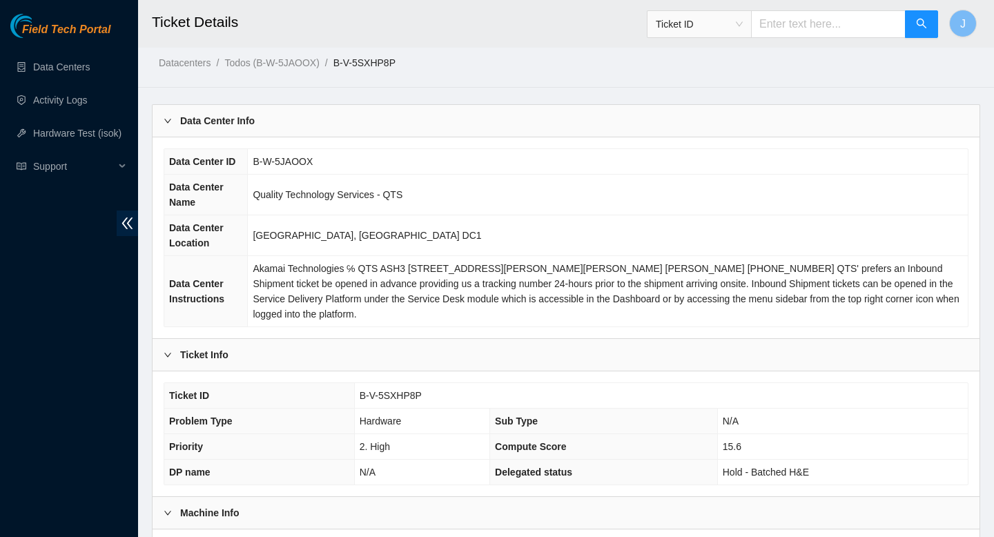
scroll to position [5, 0]
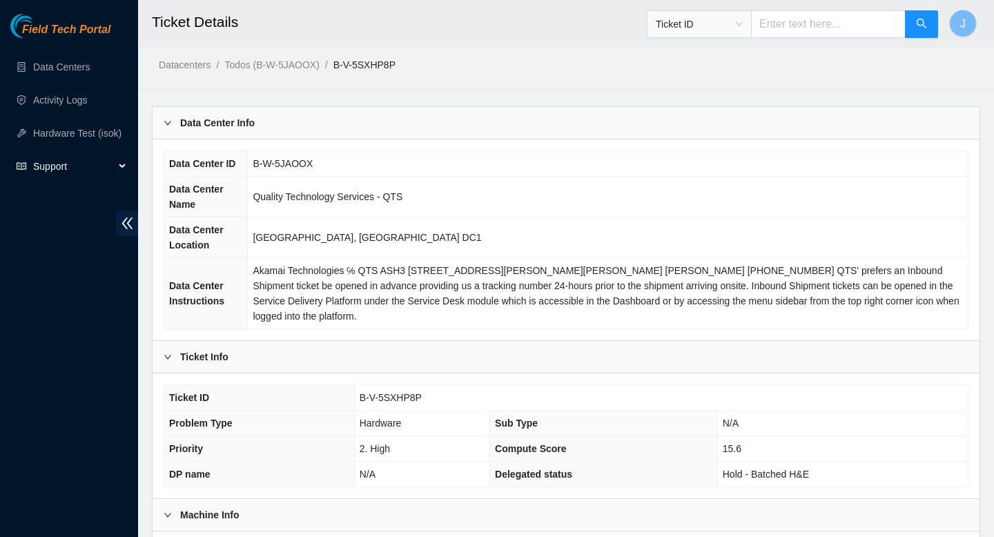
click at [61, 172] on span "Support" at bounding box center [73, 167] width 81 height 28
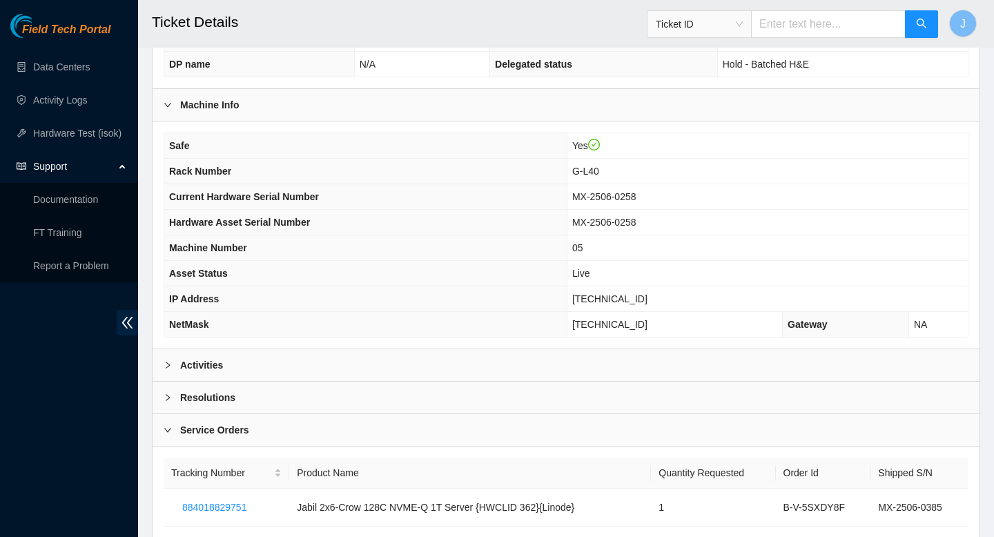
scroll to position [424, 0]
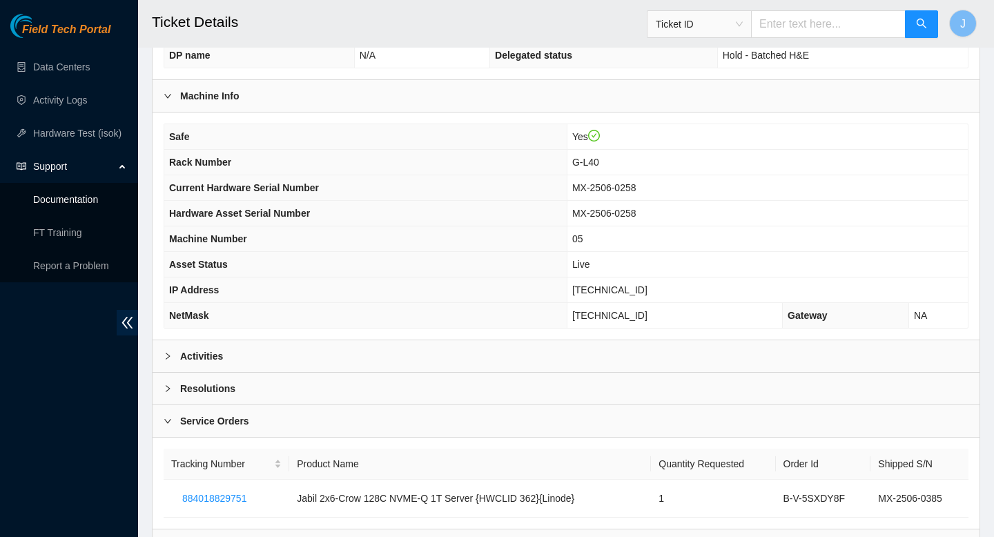
click at [511, 355] on div "Activities" at bounding box center [566, 356] width 827 height 32
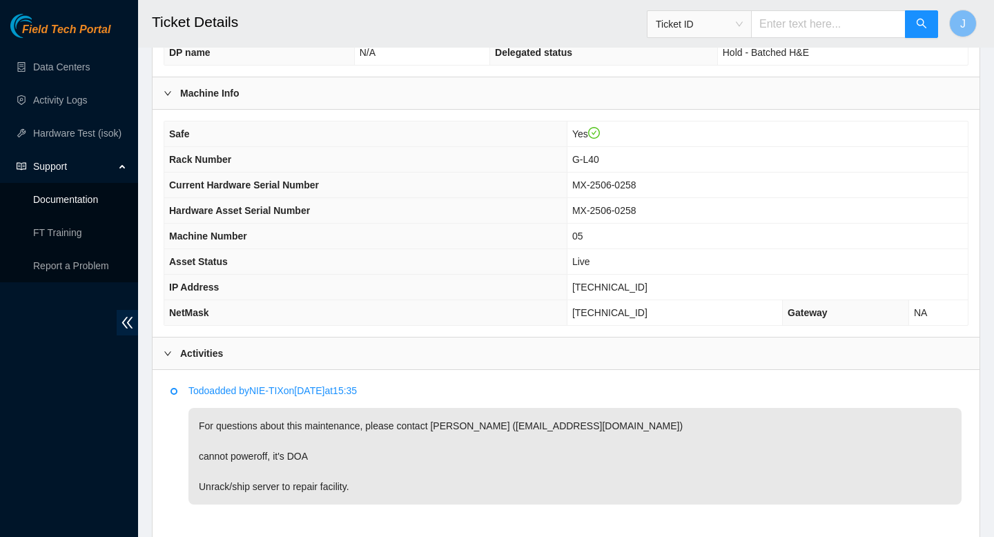
scroll to position [476, 0]
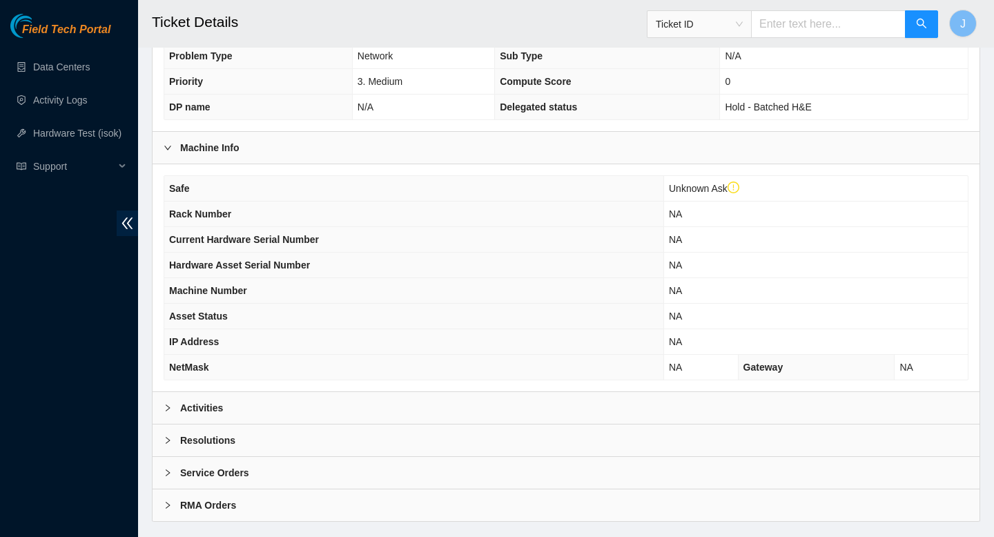
scroll to position [402, 0]
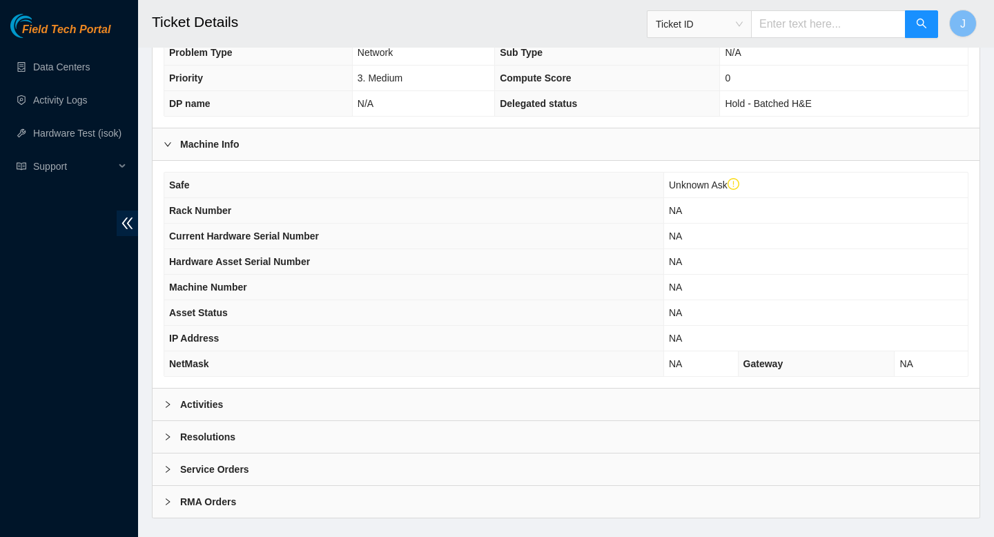
click at [304, 408] on div "Activities" at bounding box center [566, 405] width 827 height 32
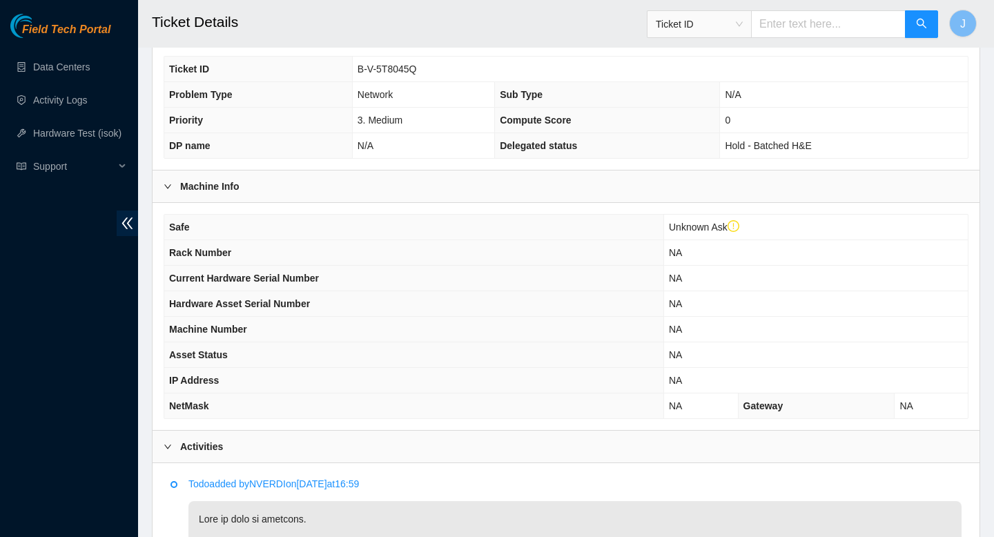
scroll to position [359, 0]
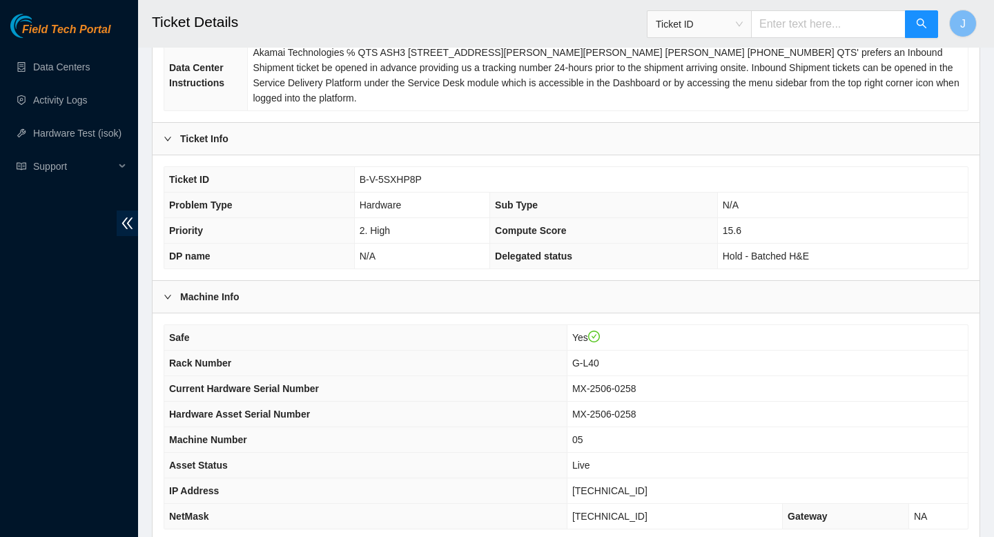
scroll to position [219, 0]
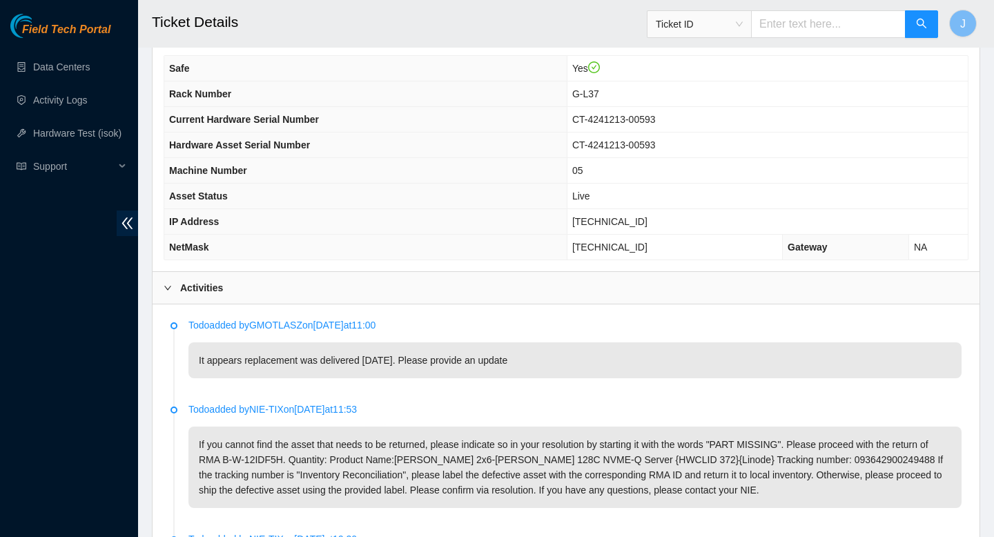
scroll to position [493, 0]
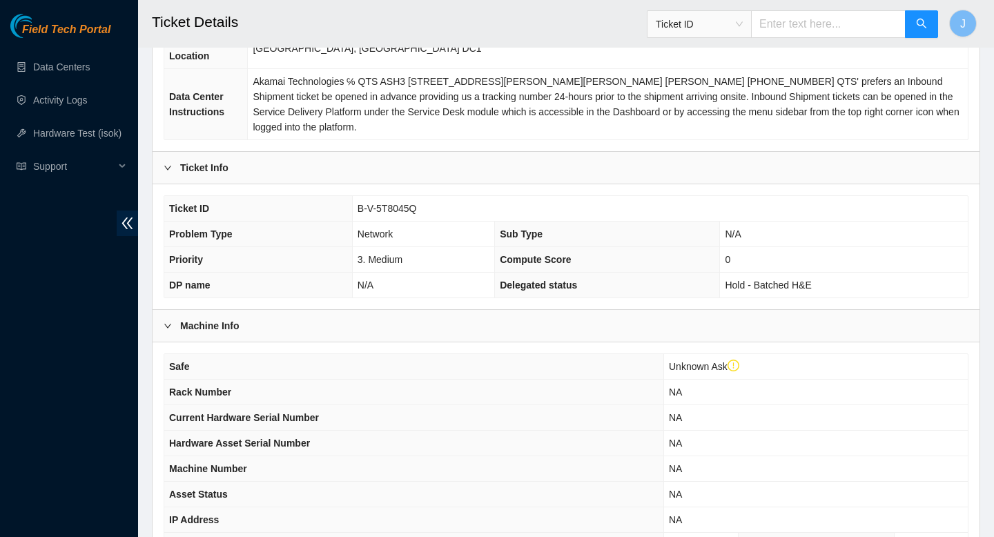
scroll to position [204, 0]
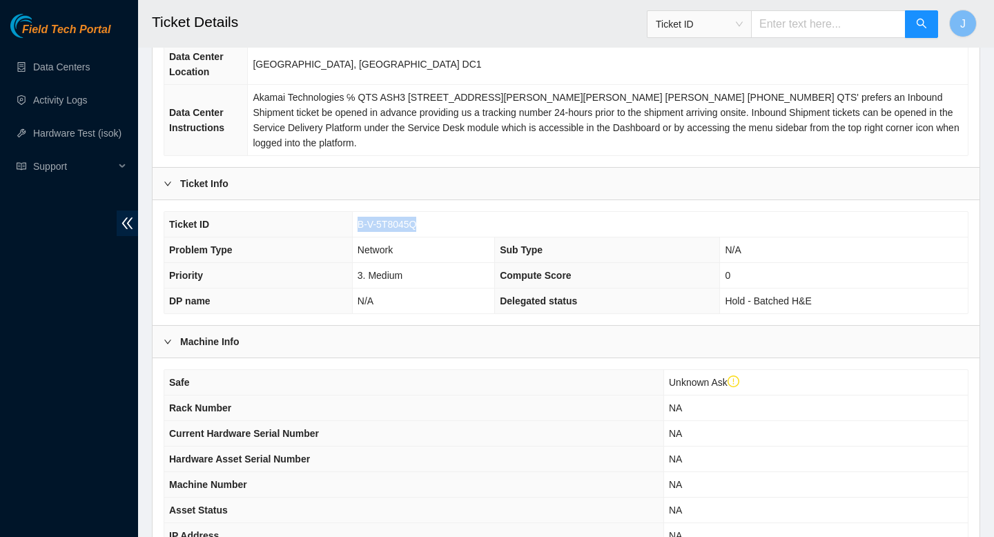
drag, startPoint x: 427, startPoint y: 225, endPoint x: 348, endPoint y: 220, distance: 79.5
click at [348, 220] on tr "Ticket ID B-V-5T8045Q" at bounding box center [565, 225] width 803 height 26
copy tr "B-V-5T8045Q"
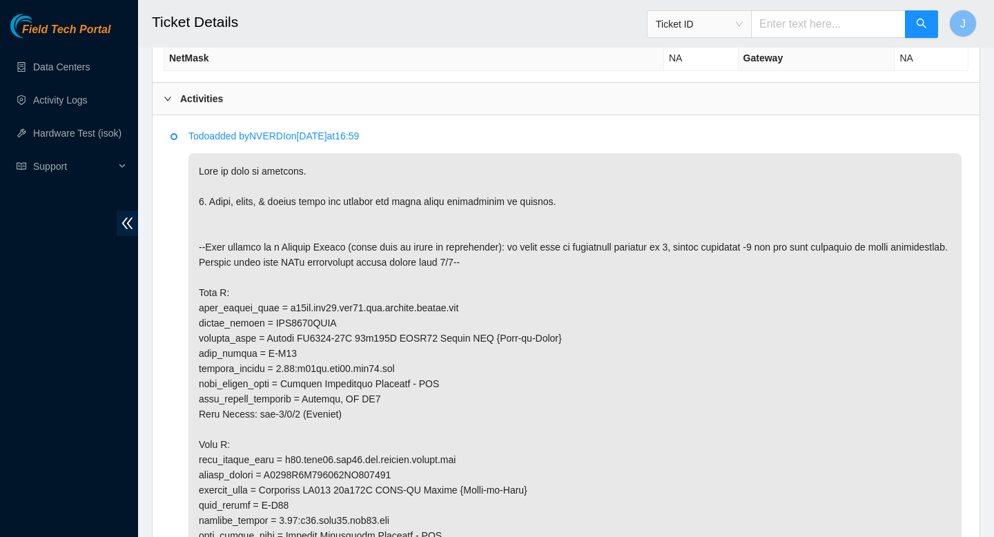
scroll to position [712, 0]
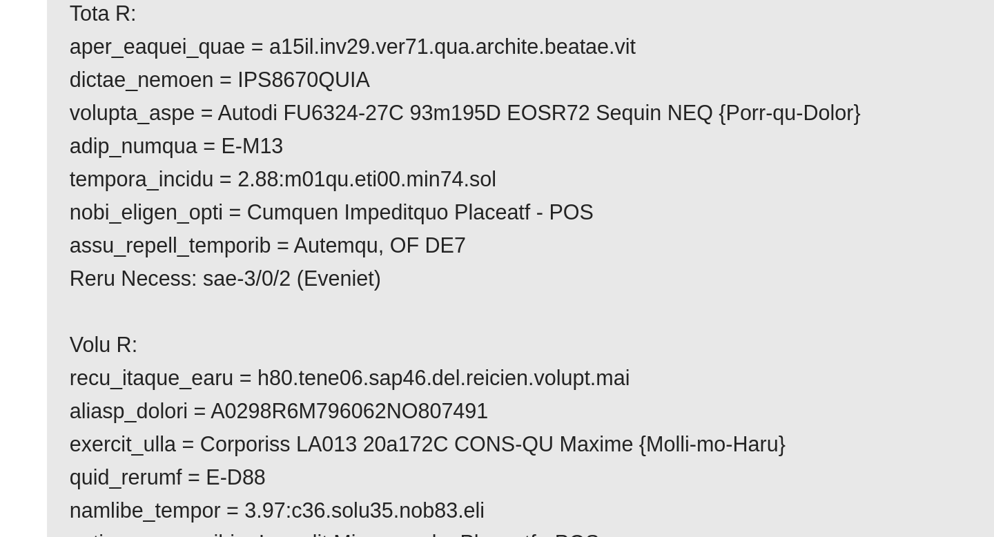
click at [369, 454] on p at bounding box center [574, 455] width 773 height 613
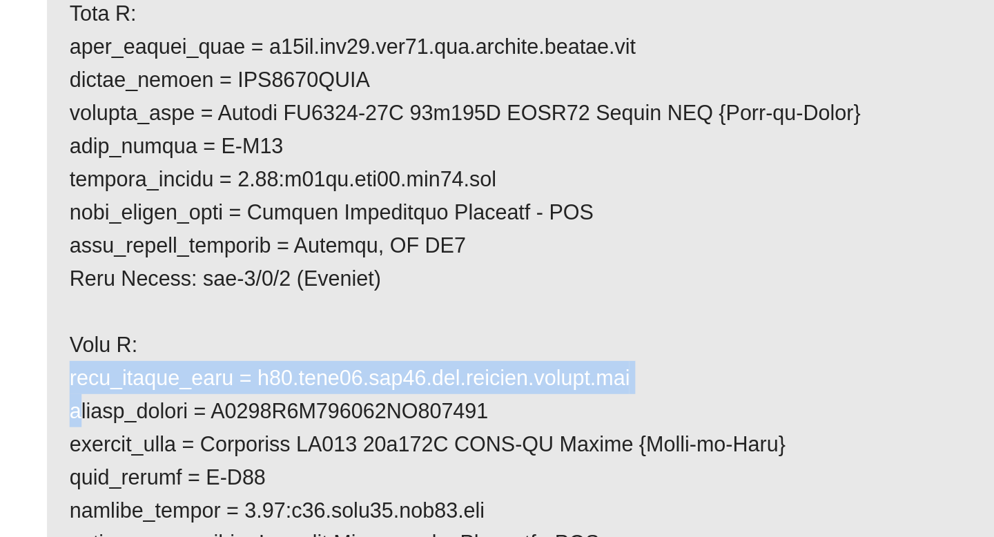
click at [369, 454] on p at bounding box center [574, 455] width 773 height 613
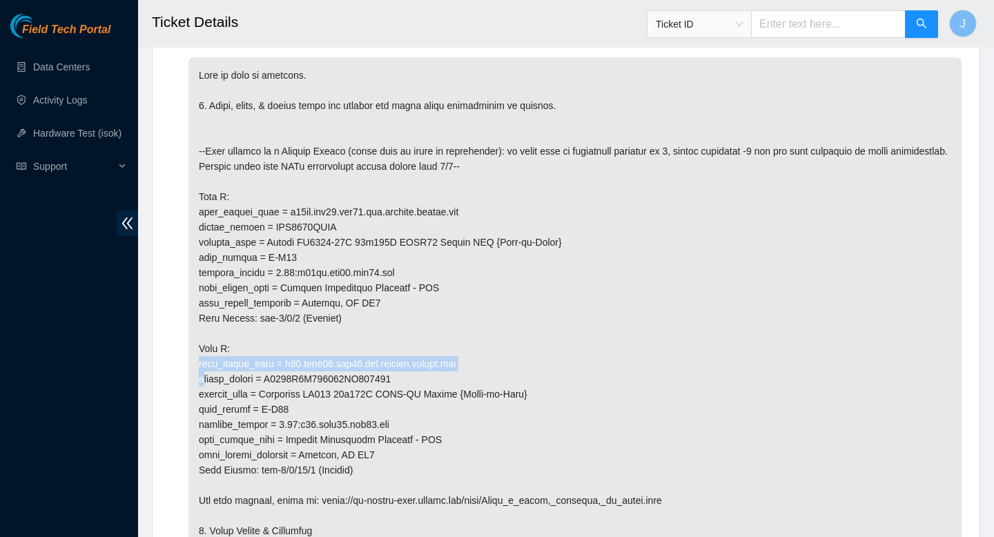
scroll to position [805, 0]
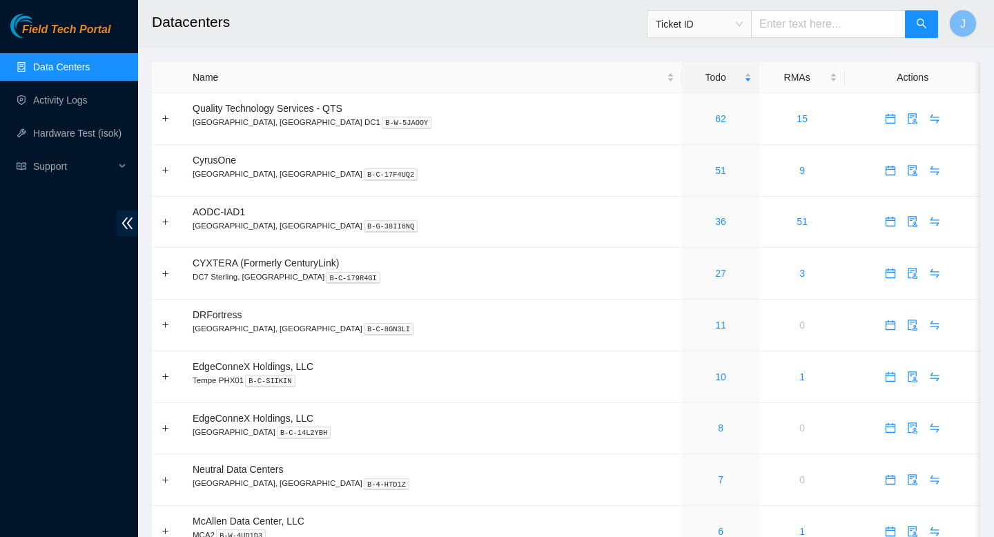
click at [837, 32] on input "text" at bounding box center [828, 24] width 155 height 28
paste input "B-W-15Q7VKV"
type input "B-W-15Q7VKV"
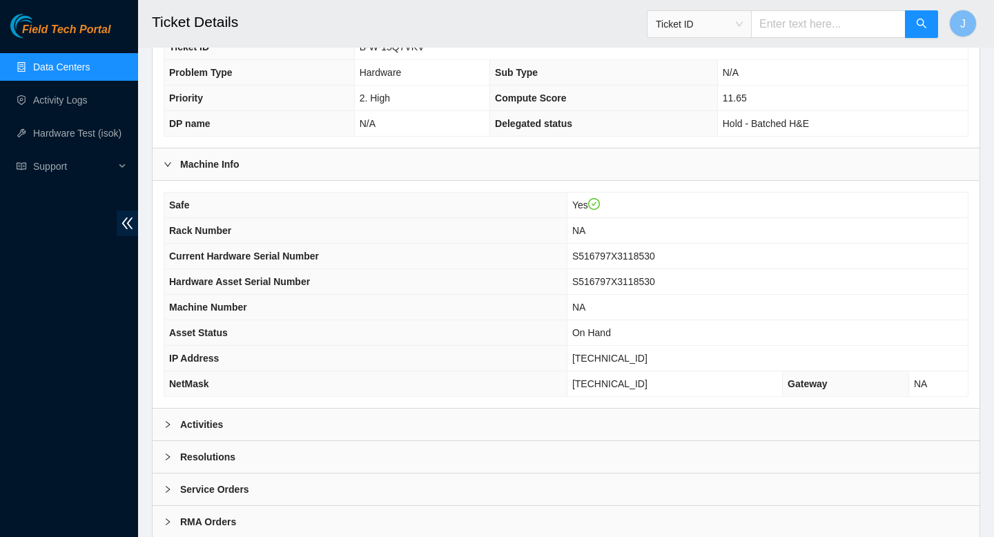
scroll to position [354, 0]
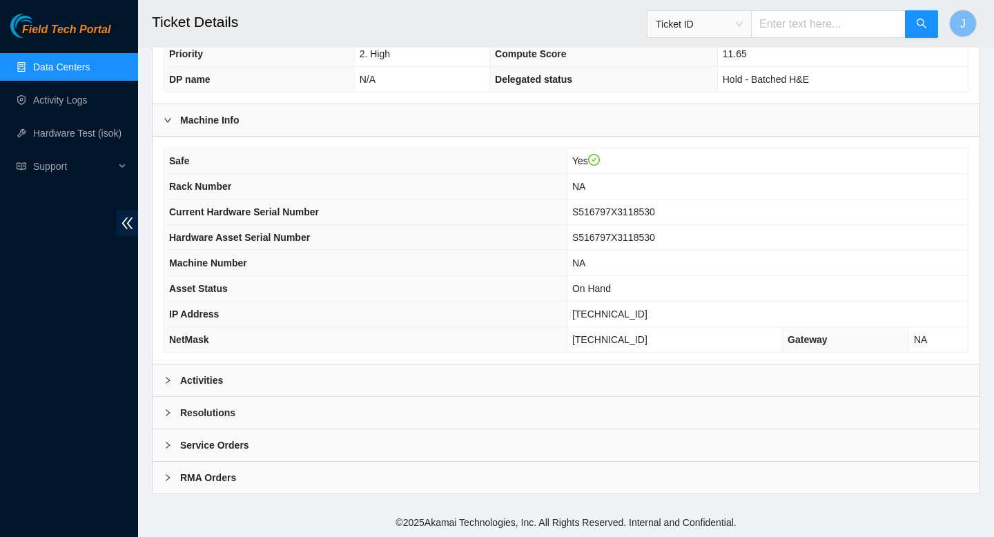
click at [517, 382] on div "Activities" at bounding box center [566, 380] width 827 height 32
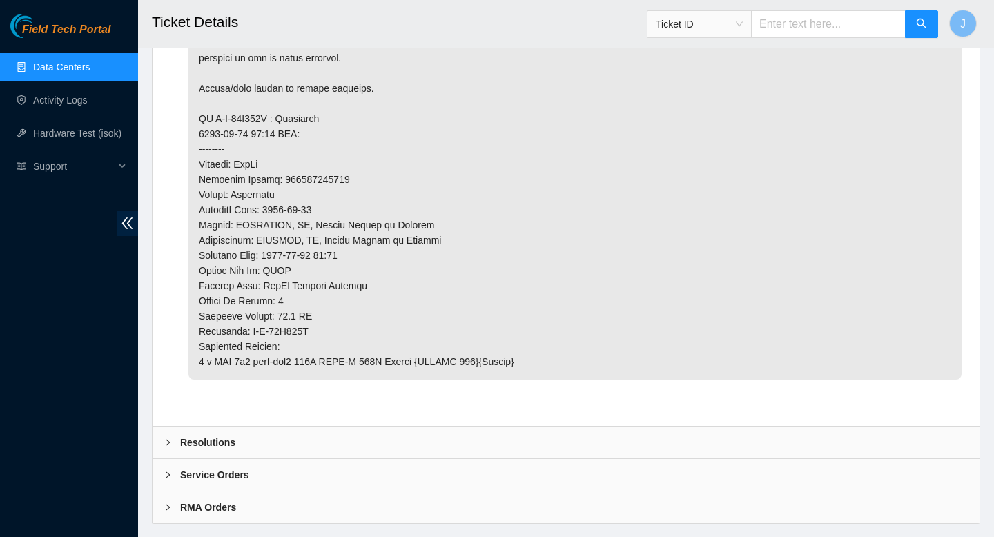
scroll to position [1227, 0]
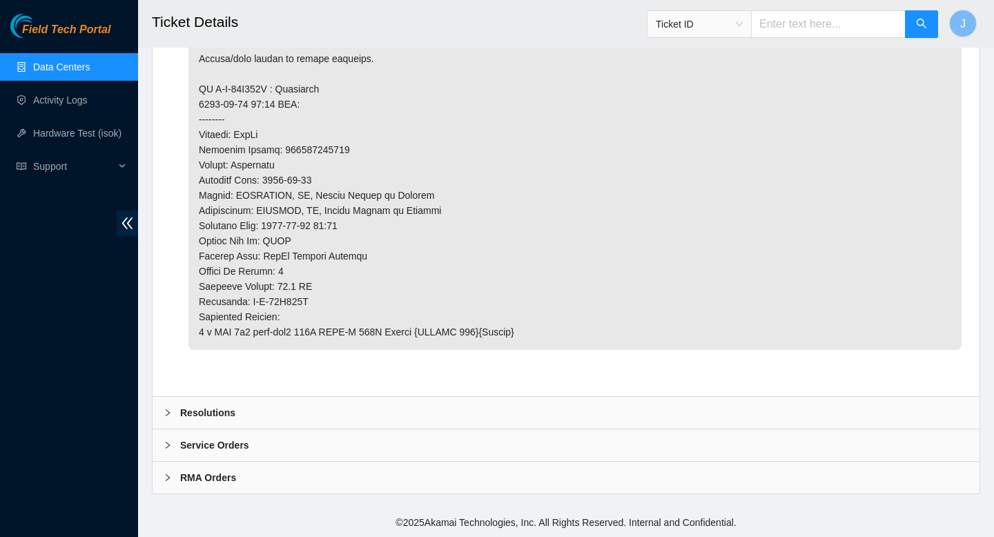
click at [431, 413] on div "Resolutions" at bounding box center [566, 413] width 827 height 32
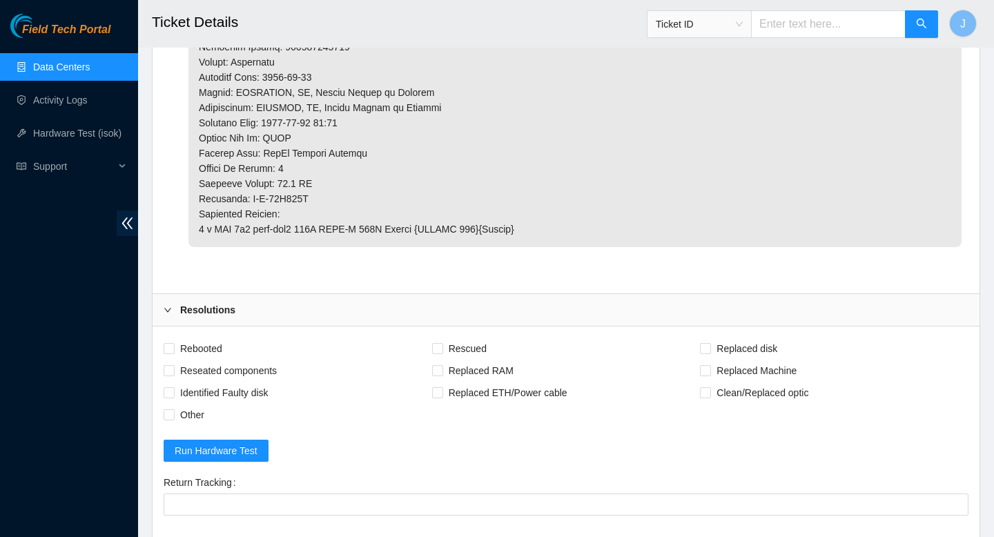
scroll to position [1343, 0]
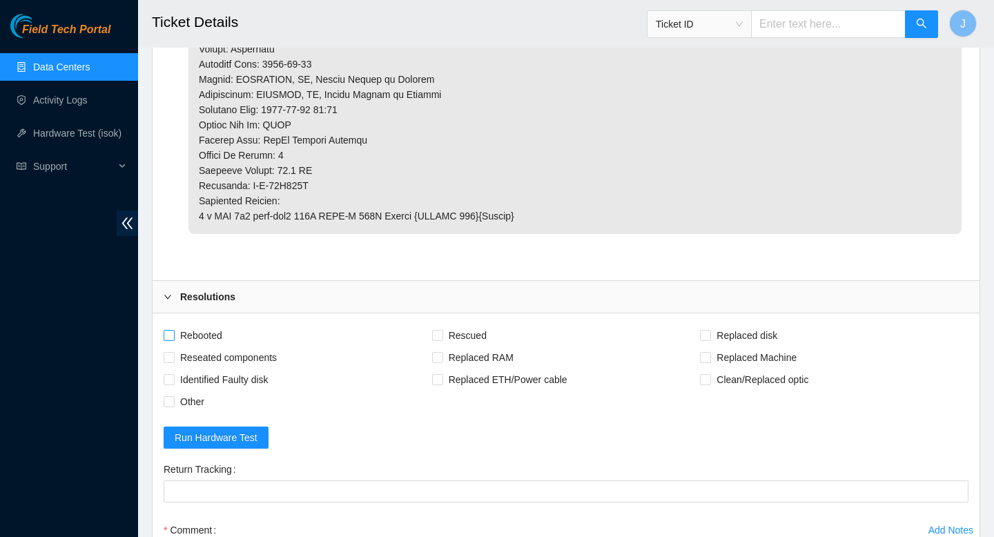
click at [173, 339] on span at bounding box center [169, 335] width 11 height 11
click at [173, 339] on input "Rebooted" at bounding box center [169, 335] width 10 height 10
checkbox input "true"
click at [701, 358] on input "Replaced Machine" at bounding box center [705, 357] width 10 height 10
checkbox input "true"
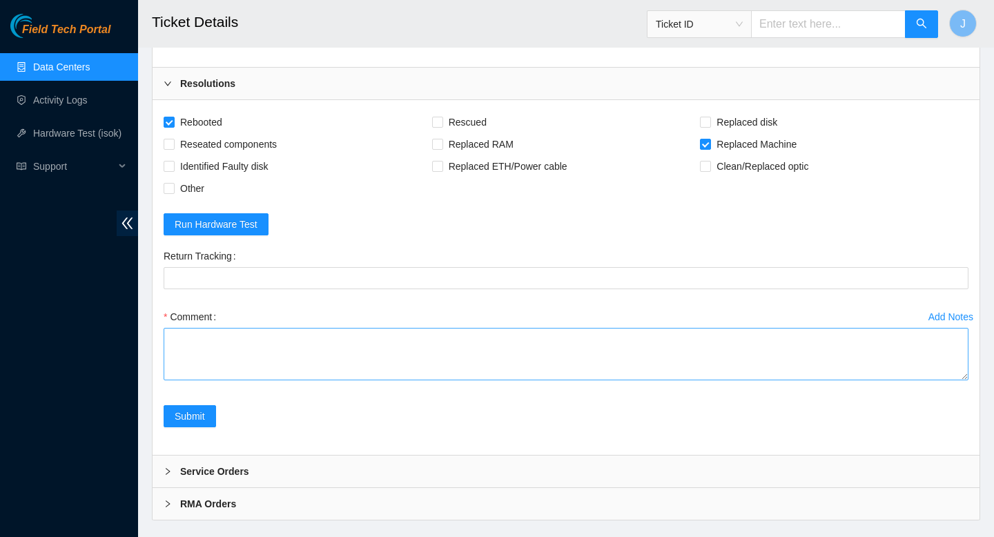
scroll to position [1567, 0]
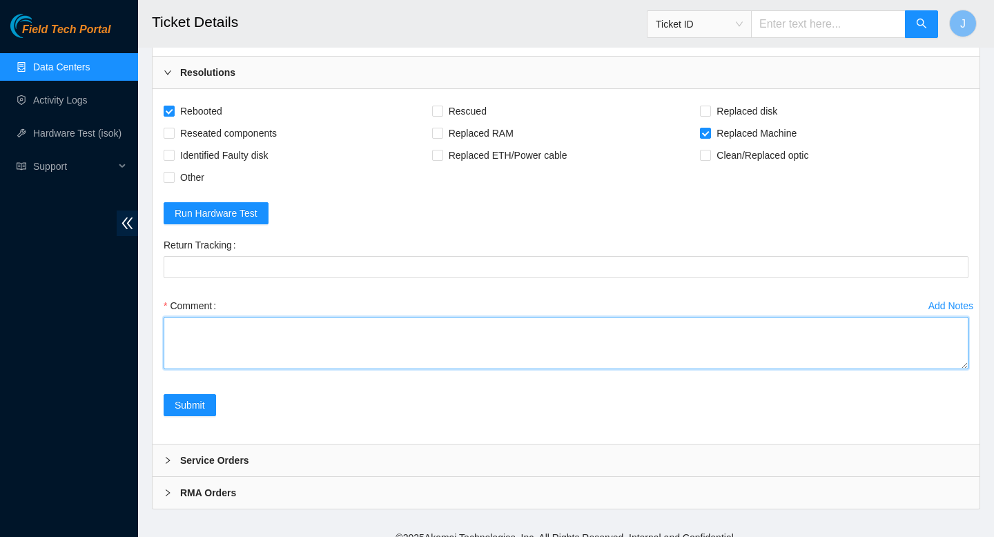
click at [624, 352] on textarea "Comment" at bounding box center [566, 343] width 805 height 52
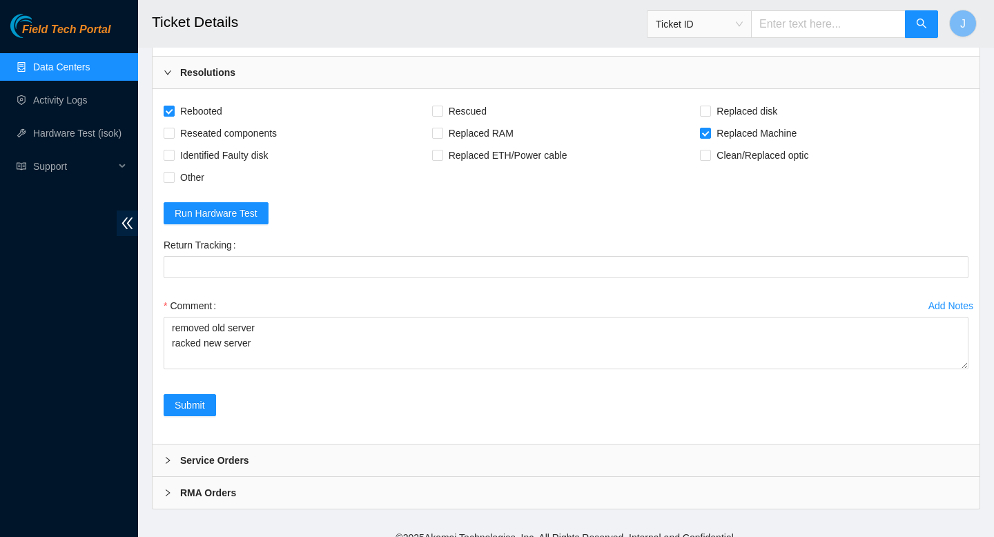
click at [791, 456] on div "Service Orders" at bounding box center [566, 460] width 827 height 32
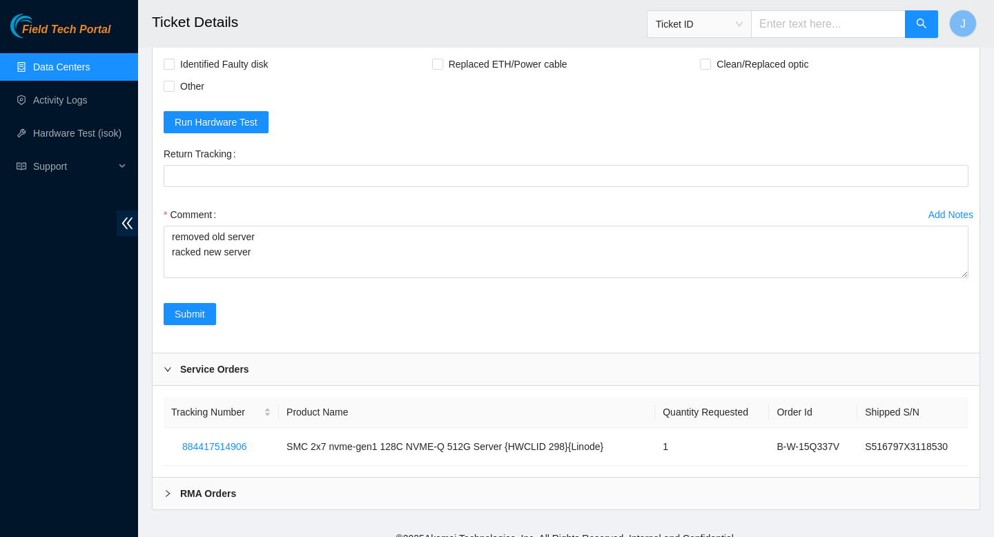
scroll to position [1674, 0]
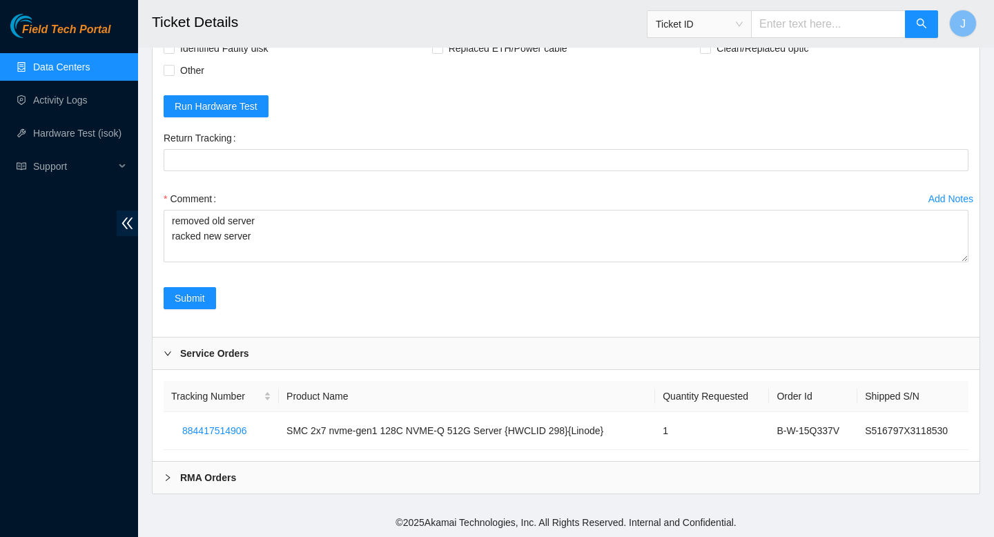
click at [772, 477] on div "RMA Orders" at bounding box center [566, 478] width 827 height 32
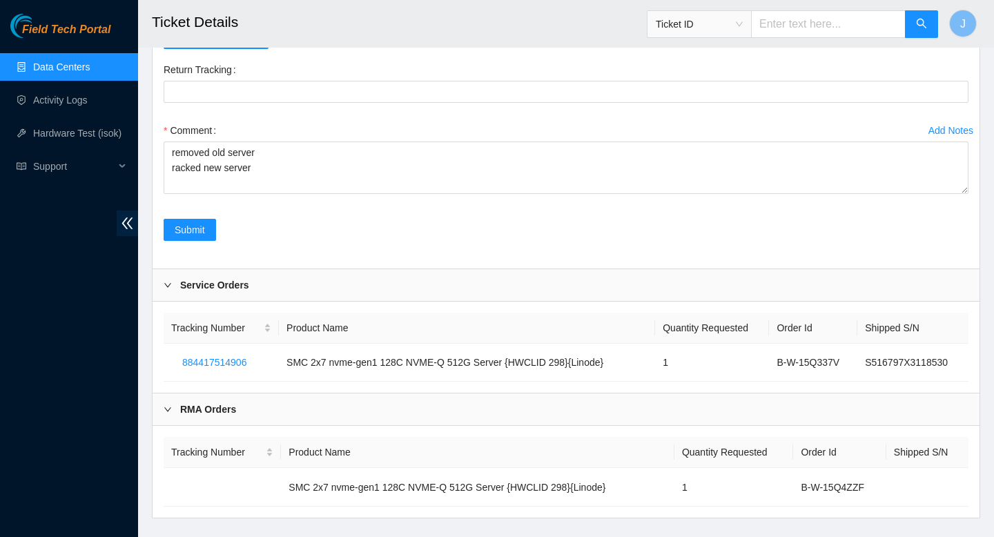
scroll to position [1767, 0]
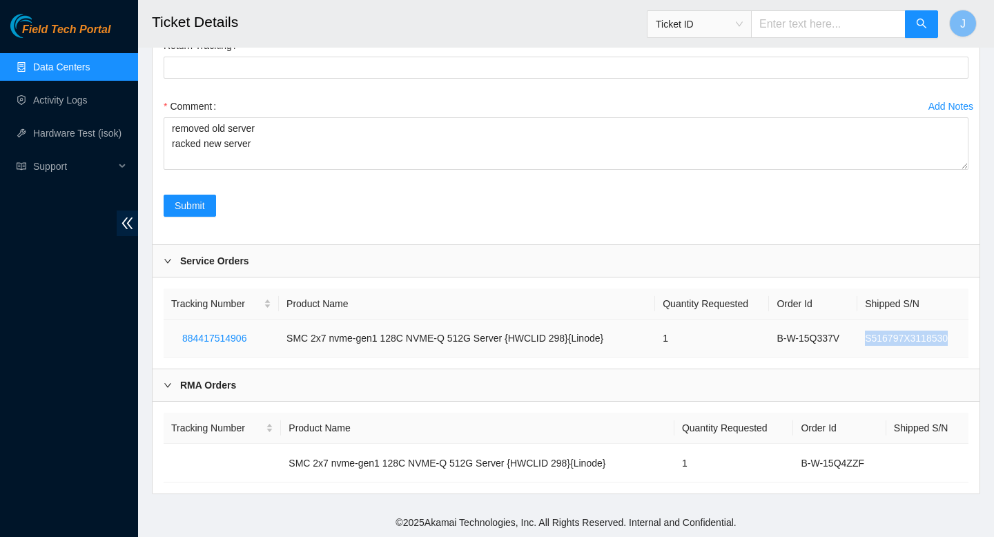
drag, startPoint x: 952, startPoint y: 336, endPoint x: 850, endPoint y: 344, distance: 103.2
click at [850, 344] on tr "884417514906 SMC 2x7 nvme-gen1 128C NVME-Q 512G Server {HWCLID 298}{Linode} 1 B…" at bounding box center [566, 339] width 805 height 38
copy tr "S516797X3118530"
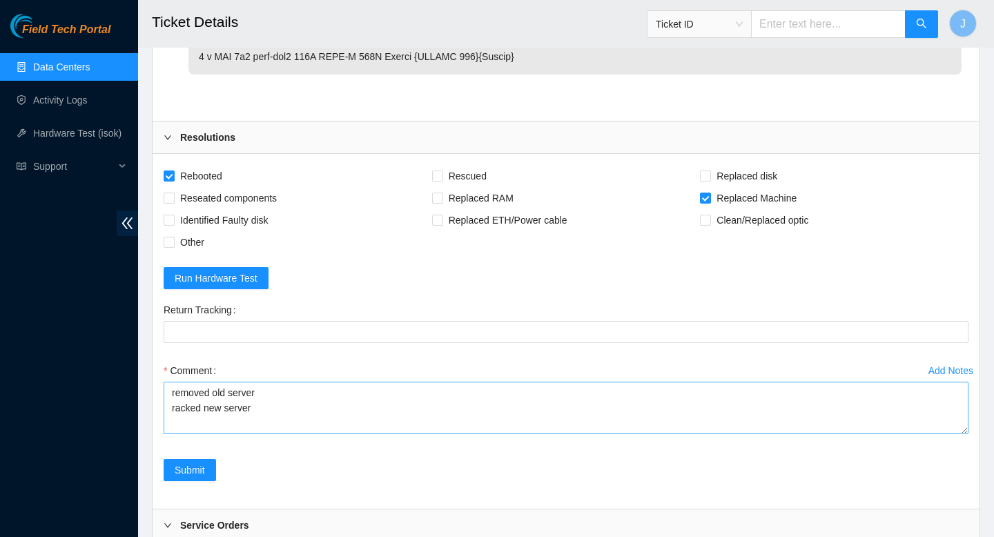
scroll to position [1509, 0]
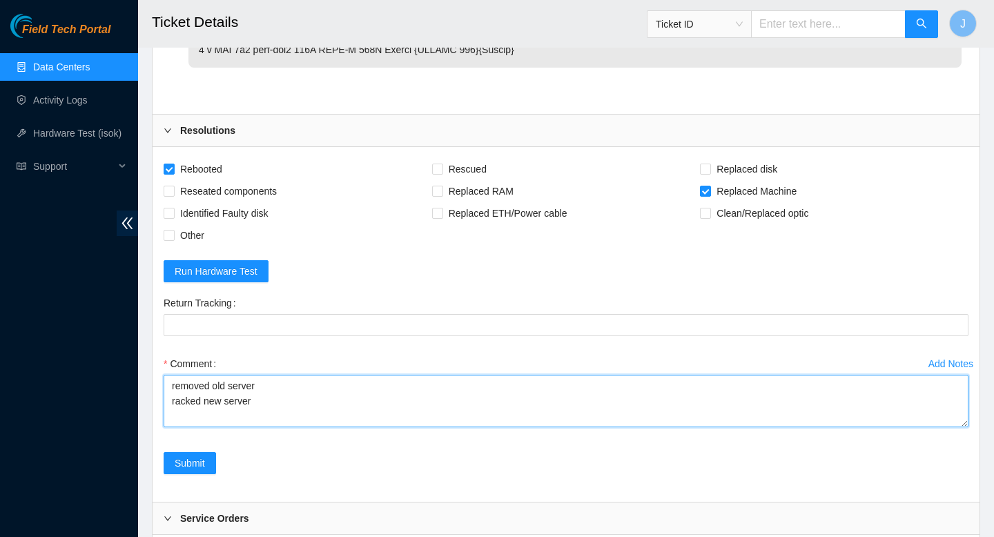
click at [311, 403] on textarea "removed old server racked new server" at bounding box center [566, 401] width 805 height 52
paste textarea "S516797X3118530"
click at [404, 414] on textarea "verified SN/Host removed old server racked new server w/ sn S516797X3118530 wor…" at bounding box center [566, 401] width 805 height 52
click at [357, 422] on textarea "verified SN/Host removed old server racked new server w/ sn S516797X3118530 wor…" at bounding box center [566, 401] width 805 height 52
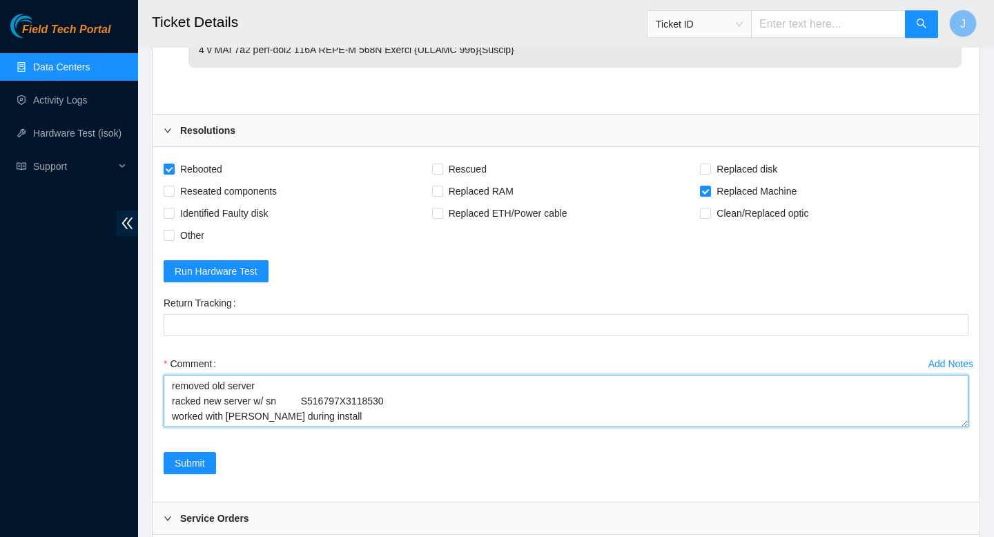
scroll to position [26, 0]
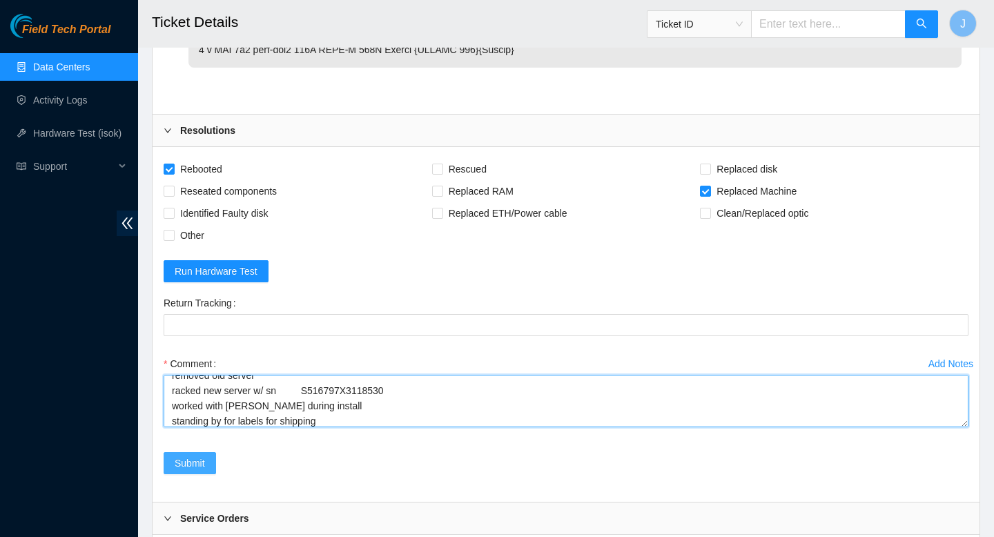
type textarea "verified SN/Host removed old server racked new server w/ sn S516797X3118530 wor…"
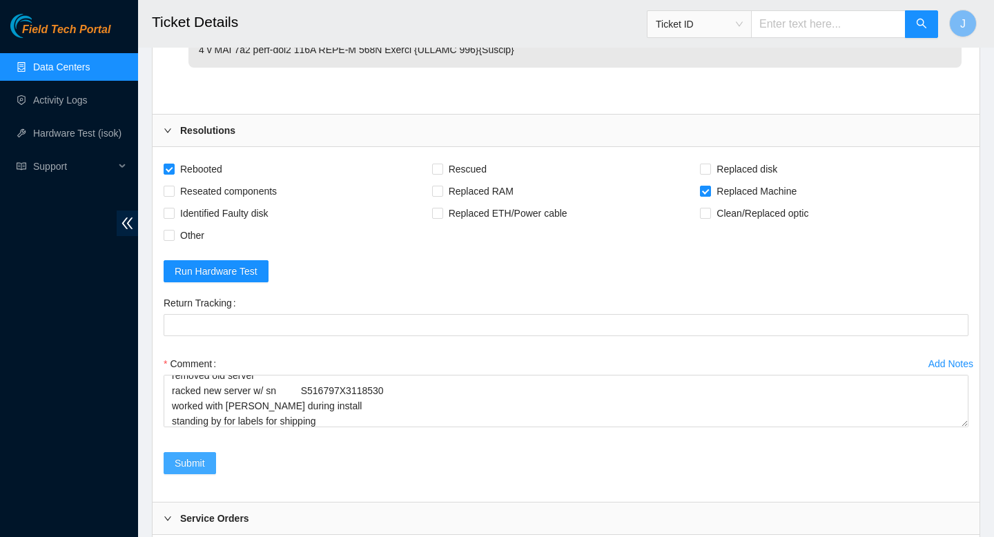
click at [186, 460] on span "Submit" at bounding box center [190, 463] width 30 height 15
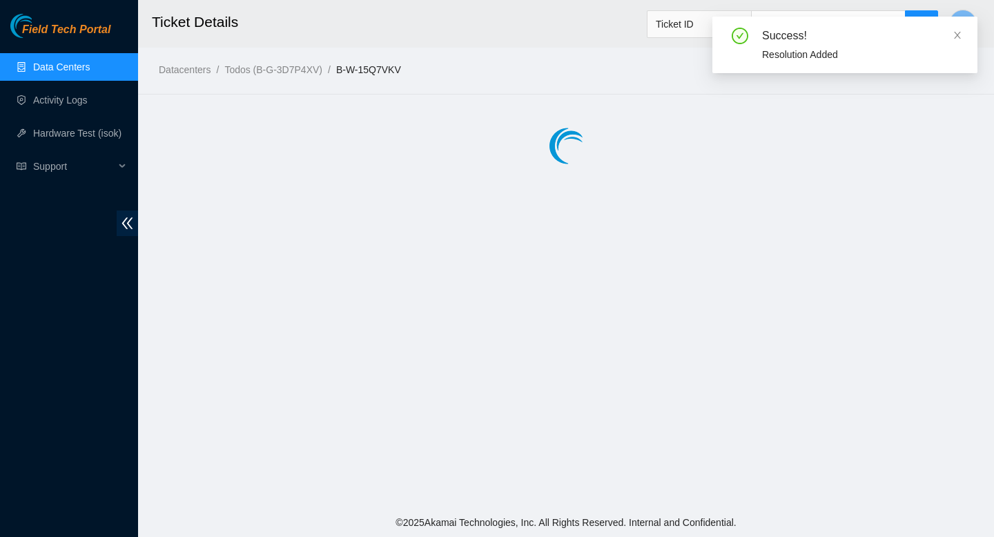
scroll to position [0, 0]
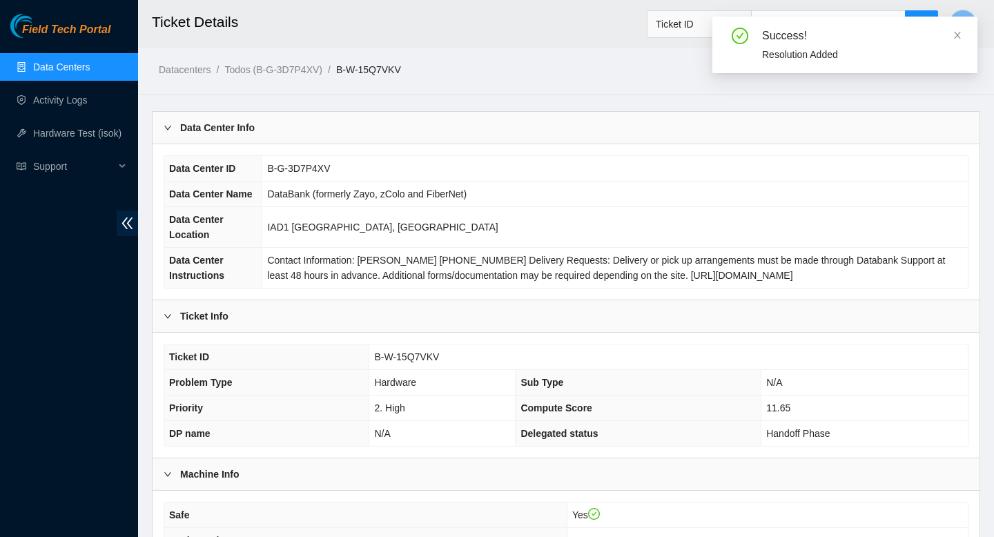
click at [85, 71] on link "Data Centers" at bounding box center [61, 66] width 57 height 11
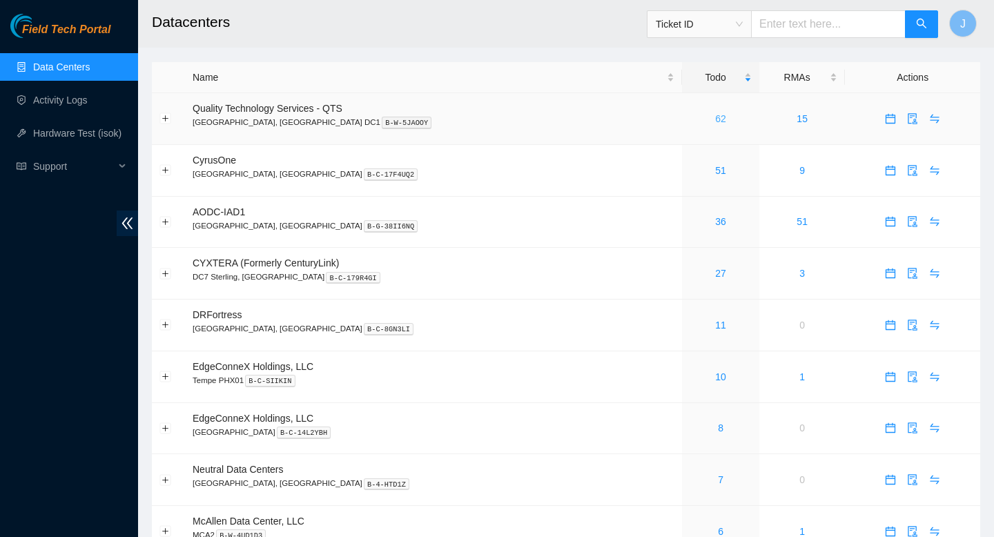
click at [715, 122] on link "62" at bounding box center [720, 118] width 11 height 11
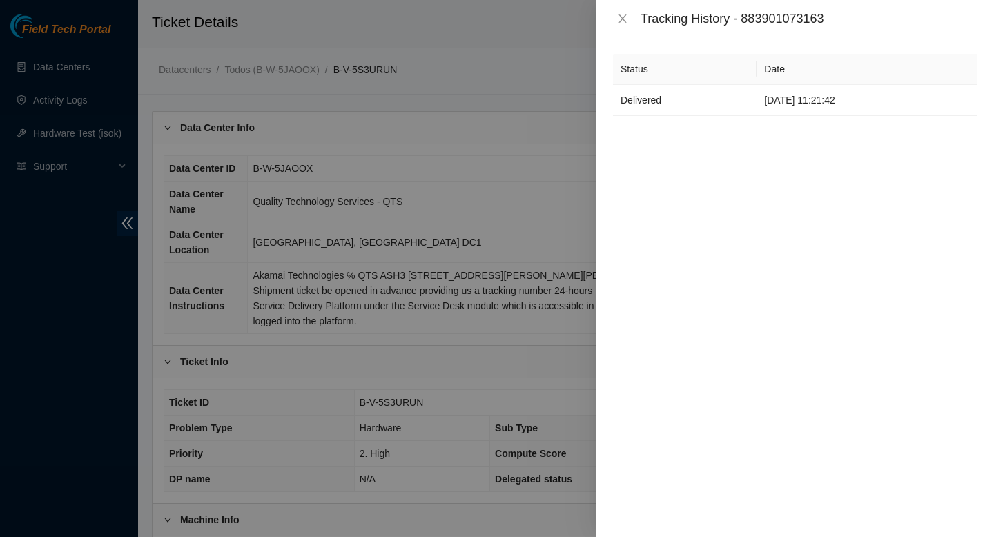
scroll to position [765, 0]
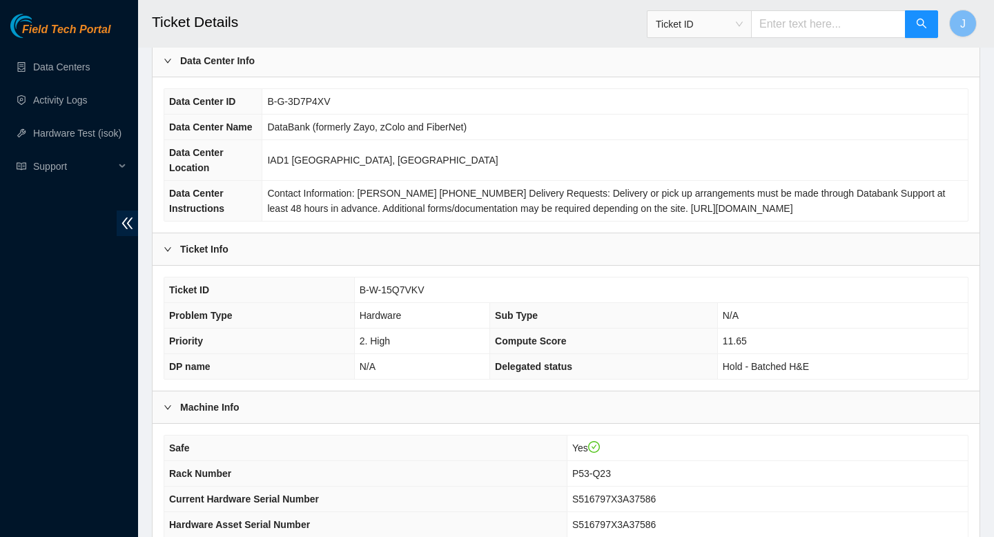
scroll to position [64, 0]
